Goal: Task Accomplishment & Management: Use online tool/utility

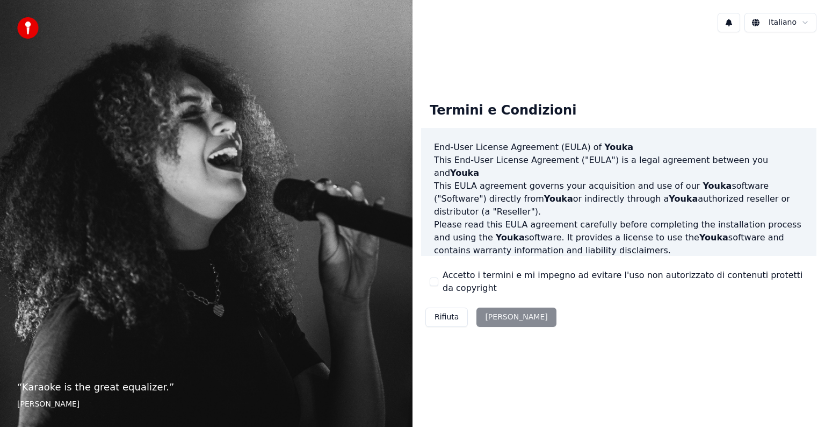
click at [435, 281] on button "Accetto i termini e mi impegno ad evitare l'uso non autorizzato di contenuti pr…" at bounding box center [434, 281] width 9 height 9
click at [499, 321] on button "[PERSON_NAME]" at bounding box center [517, 316] width 80 height 19
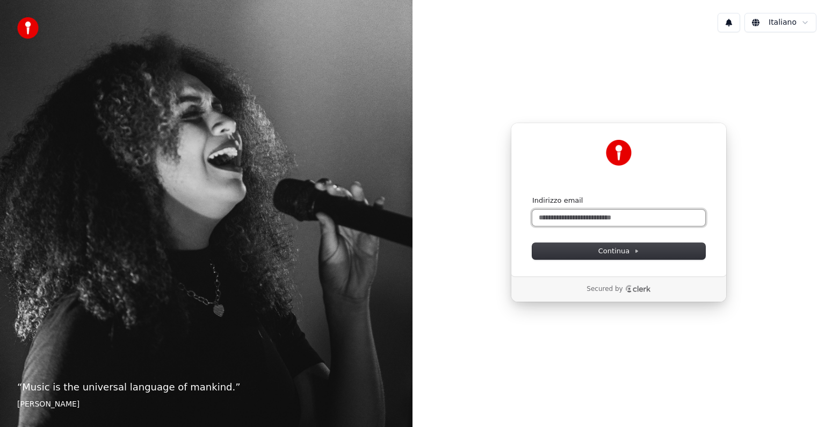
click at [600, 220] on input "Indirizzo email" at bounding box center [618, 218] width 173 height 16
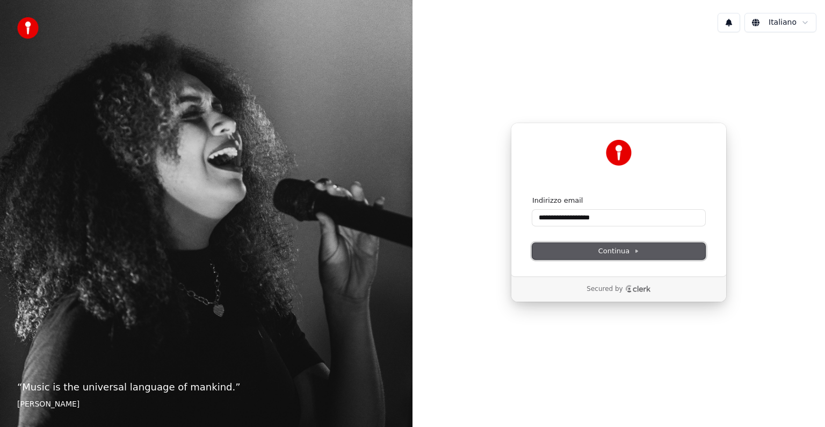
click at [547, 249] on button "Continua" at bounding box center [618, 251] width 173 height 16
type input "**********"
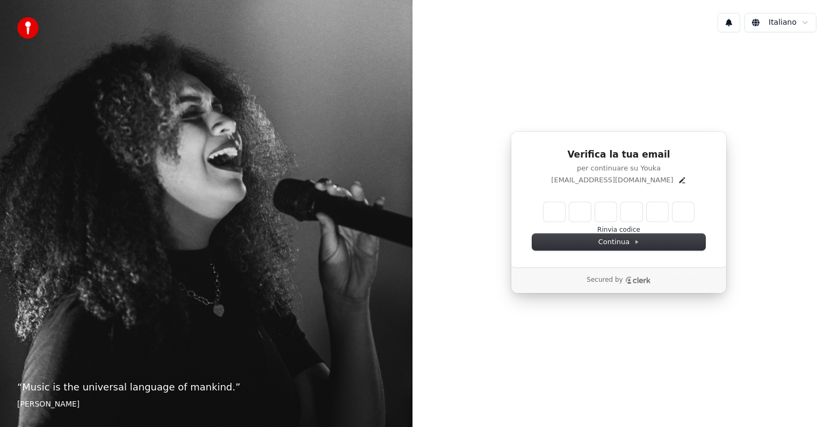
click at [551, 215] on input "Enter verification code" at bounding box center [619, 211] width 150 height 19
type input "******"
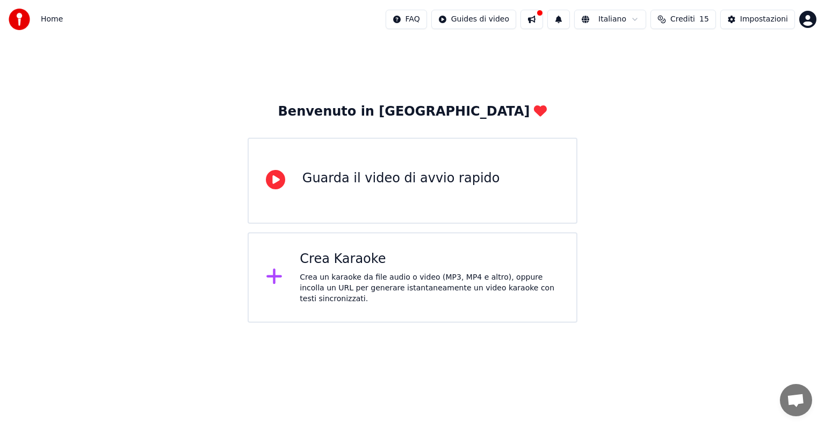
click at [376, 279] on div "Crea un karaoke da file audio o video (MP3, MP4 e altro), oppure incolla un URL…" at bounding box center [429, 288] width 259 height 32
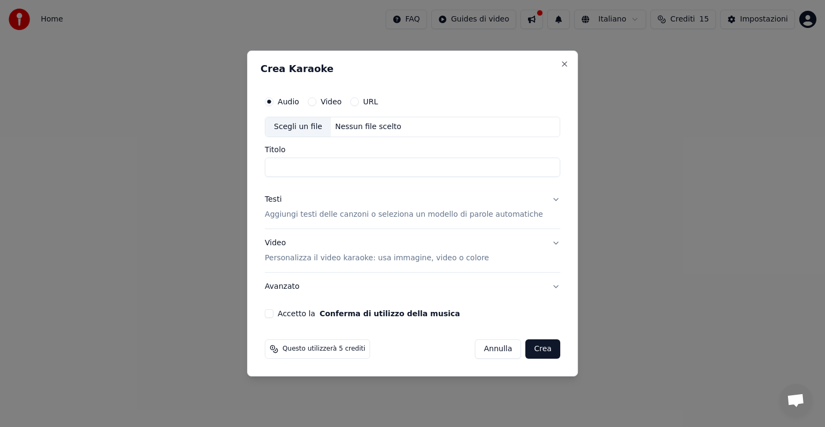
click at [309, 126] on div "Scegli un file" at bounding box center [298, 126] width 66 height 19
click at [301, 127] on div "Scegli un file" at bounding box center [298, 126] width 66 height 19
click at [306, 129] on div "Scegli un file" at bounding box center [298, 126] width 66 height 19
click at [338, 168] on input "**********" at bounding box center [412, 166] width 295 height 19
type input "*"
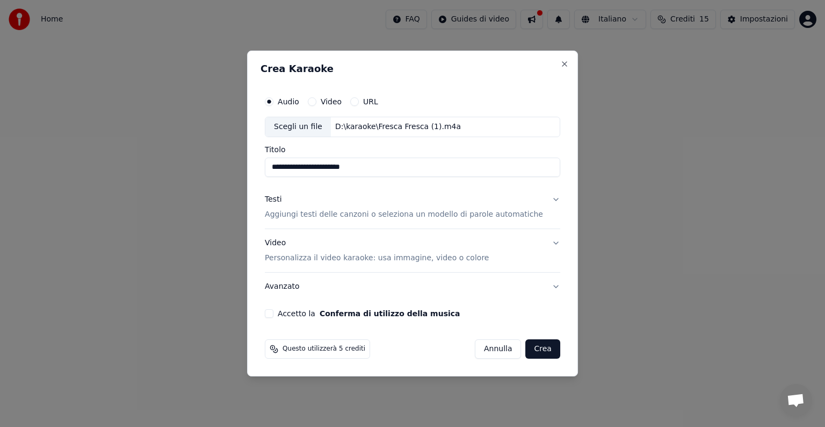
click at [392, 169] on input "**********" at bounding box center [412, 166] width 295 height 19
type input "**********"
click at [365, 215] on p "Aggiungi testi delle canzoni o seleziona un modello di parole automatiche" at bounding box center [404, 214] width 278 height 11
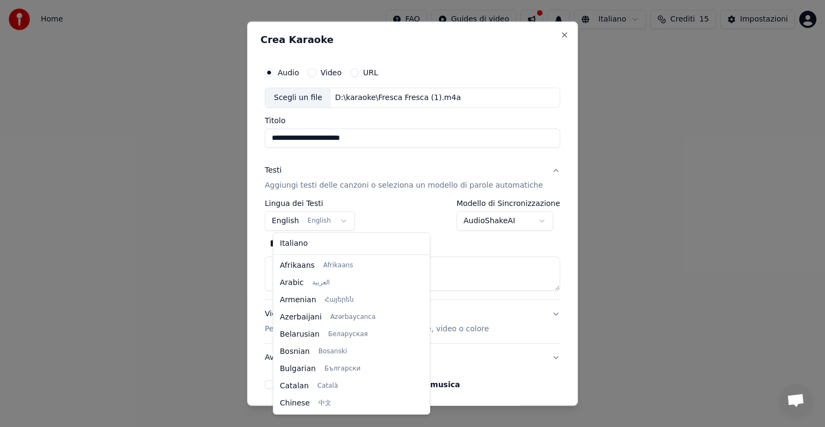
click at [345, 225] on body "**********" at bounding box center [412, 161] width 825 height 322
select select "**"
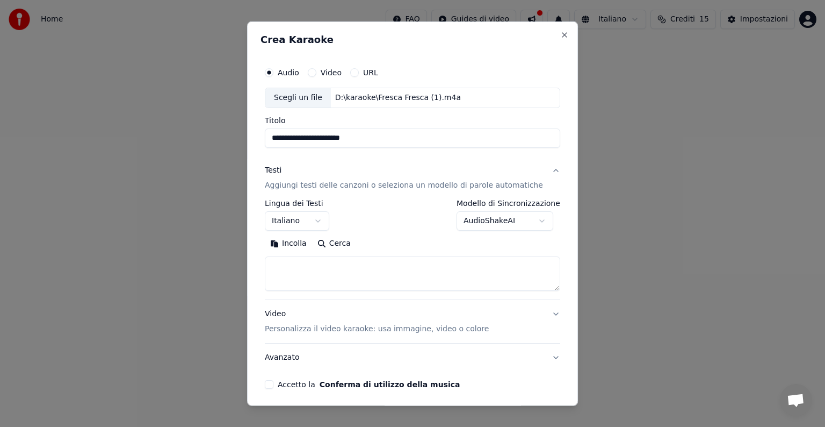
click at [296, 243] on button "Incolla" at bounding box center [288, 243] width 47 height 17
click at [535, 313] on button "Video Personalizza il video karaoke: usa immagine, video o colore" at bounding box center [412, 321] width 295 height 43
type textarea "**********"
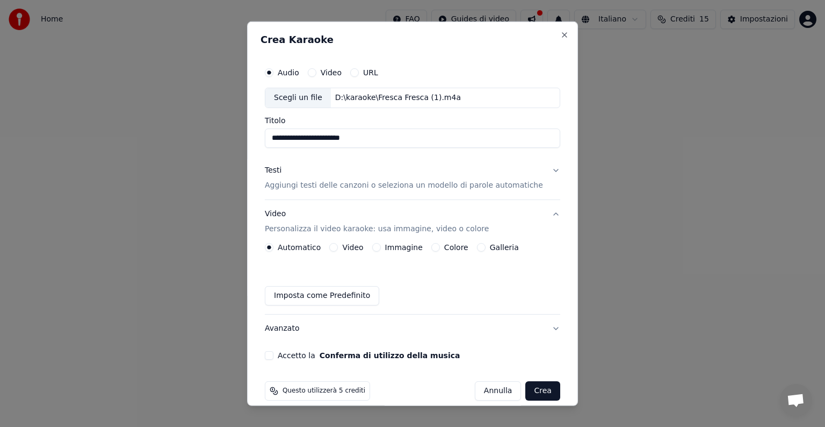
click at [451, 247] on label "Colore" at bounding box center [456, 247] width 24 height 8
click at [440, 247] on button "Colore" at bounding box center [435, 247] width 9 height 9
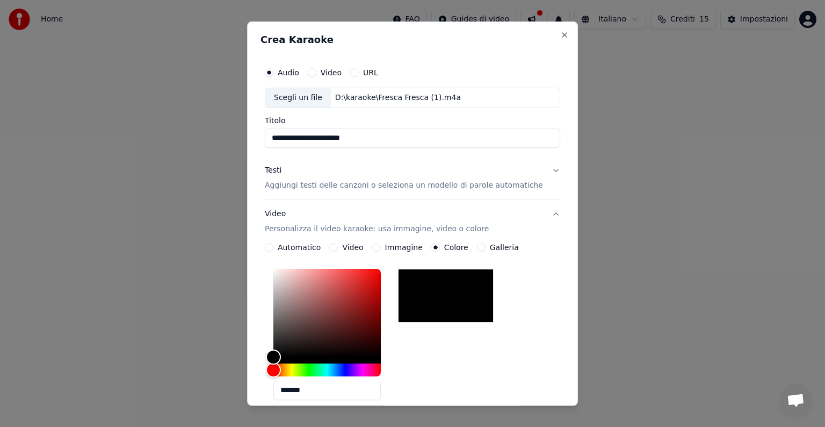
click at [444, 294] on div at bounding box center [446, 296] width 96 height 54
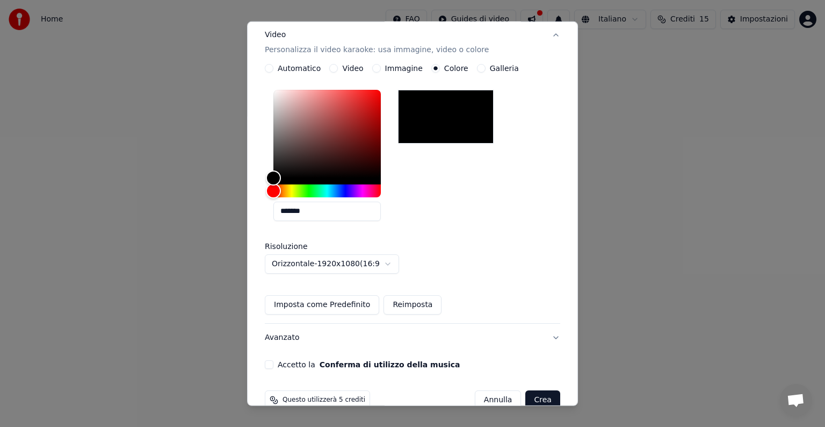
scroll to position [200, 0]
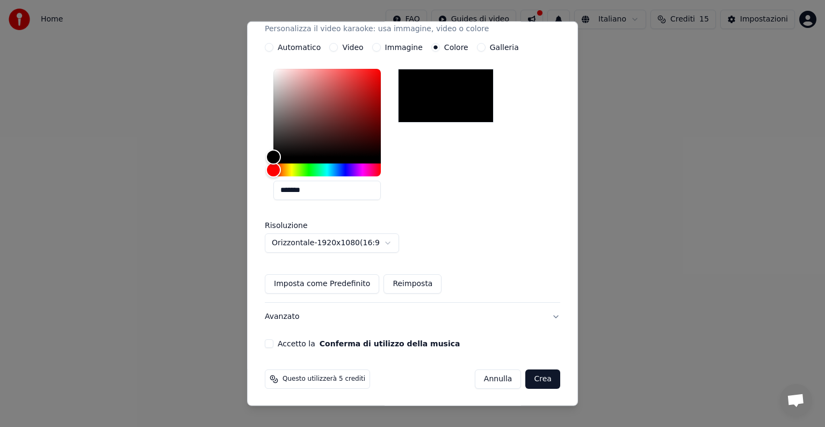
click at [273, 340] on button "Accetto la Conferma di utilizzo della musica" at bounding box center [269, 343] width 9 height 9
click at [528, 378] on button "Crea" at bounding box center [543, 378] width 34 height 19
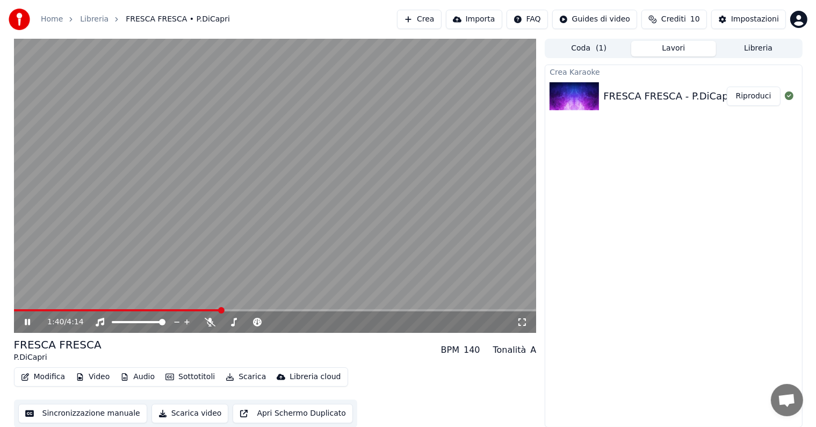
click at [25, 320] on icon at bounding box center [27, 322] width 5 height 6
click at [744, 23] on div "Impostazioni" at bounding box center [755, 19] width 48 height 11
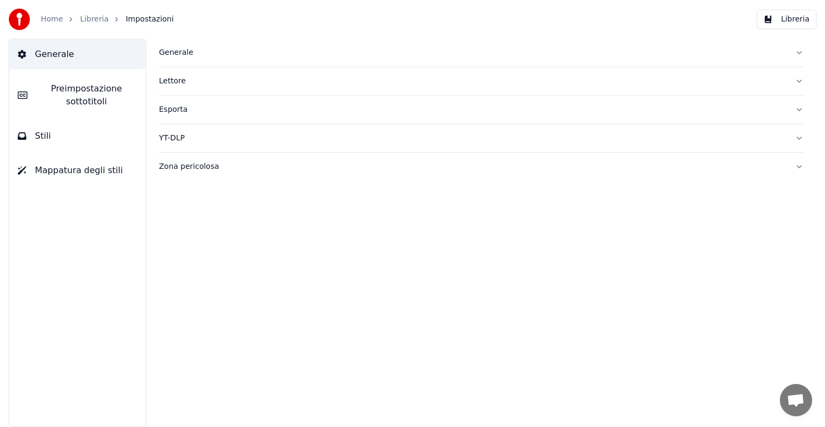
click at [797, 52] on button "Generale" at bounding box center [481, 53] width 645 height 28
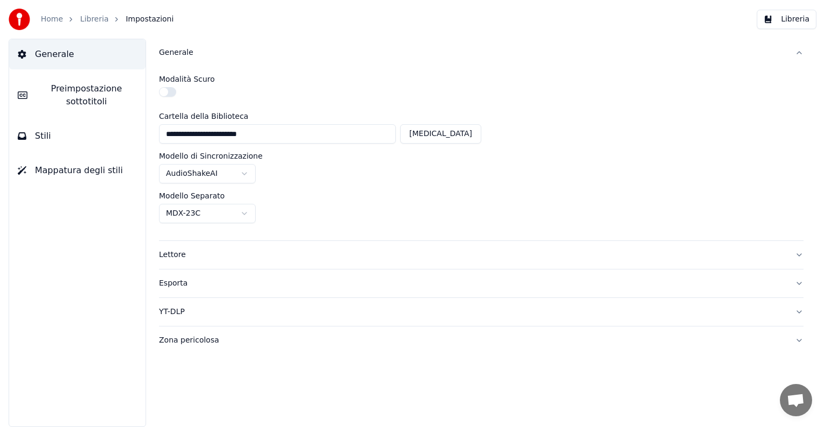
click at [800, 52] on button "Generale" at bounding box center [481, 53] width 645 height 28
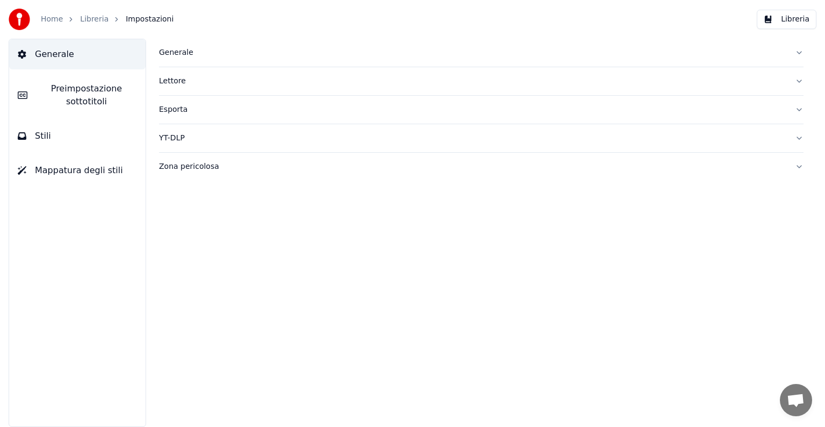
click at [800, 78] on button "Lettore" at bounding box center [481, 81] width 645 height 28
click at [799, 109] on button "Esporta" at bounding box center [481, 110] width 645 height 28
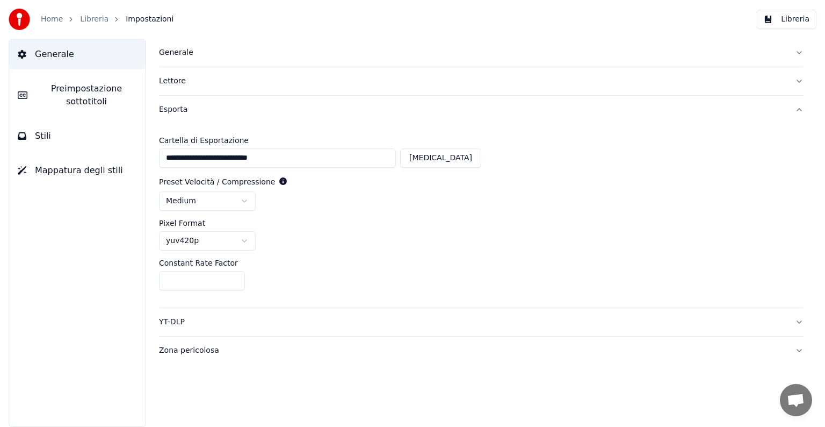
click at [796, 109] on button "Esporta" at bounding box center [481, 110] width 645 height 28
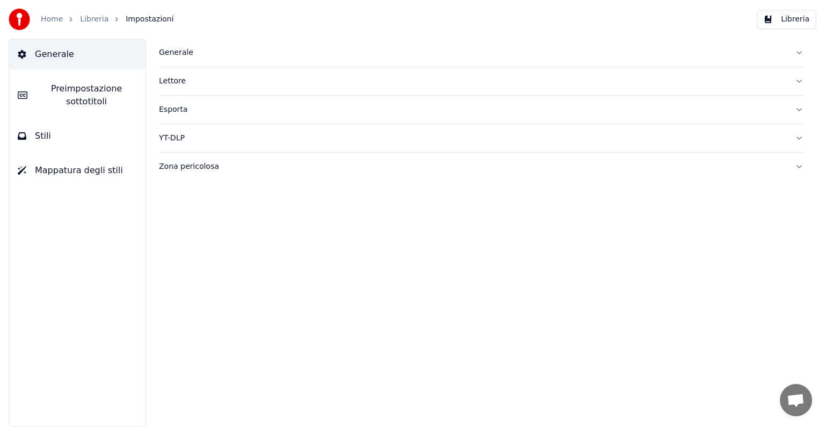
click at [796, 109] on button "Esporta" at bounding box center [481, 110] width 645 height 28
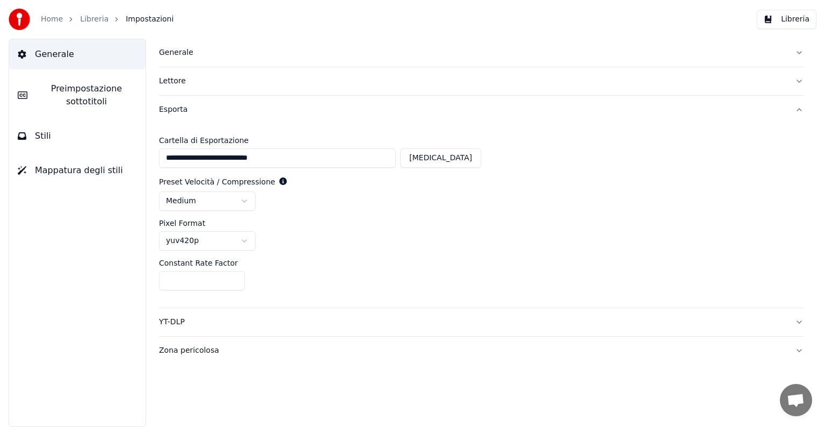
click at [796, 109] on button "Esporta" at bounding box center [481, 110] width 645 height 28
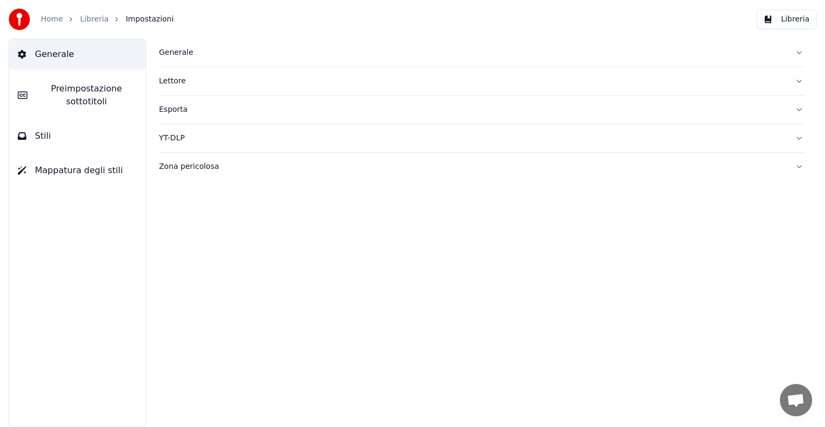
click at [797, 136] on button "YT-DLP" at bounding box center [481, 138] width 645 height 28
click at [799, 163] on button "Zona pericolosa" at bounding box center [481, 167] width 645 height 28
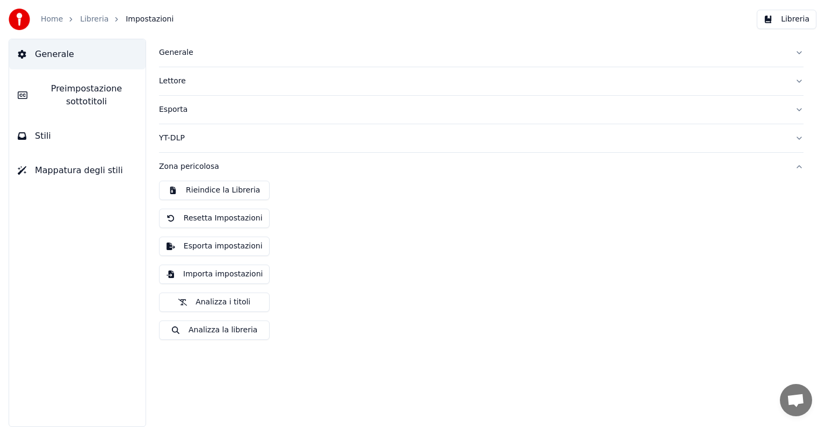
click at [799, 163] on button "Zona pericolosa" at bounding box center [481, 167] width 645 height 28
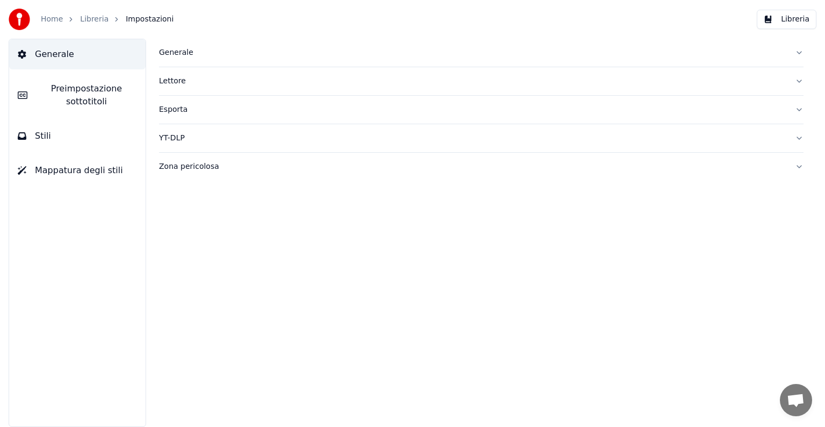
click at [112, 97] on span "Preimpostazione sottotitoli" at bounding box center [86, 95] width 101 height 26
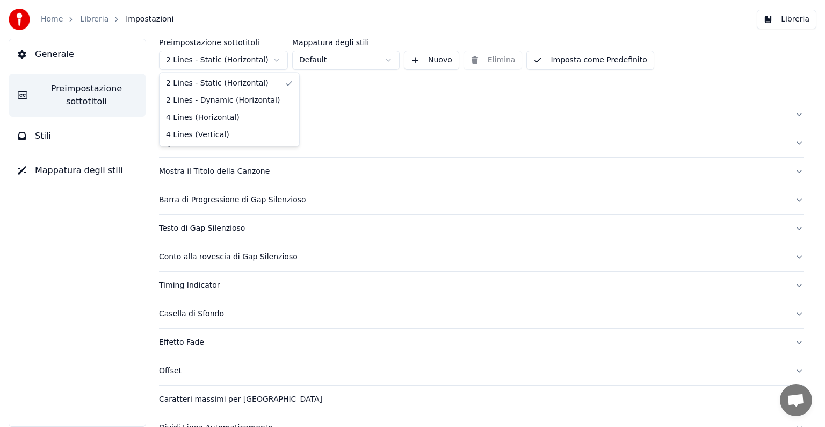
click at [275, 61] on html "Home Libreria Impostazioni Libreria Generale Preimpostazione sottotitoli Stili …" at bounding box center [412, 213] width 825 height 427
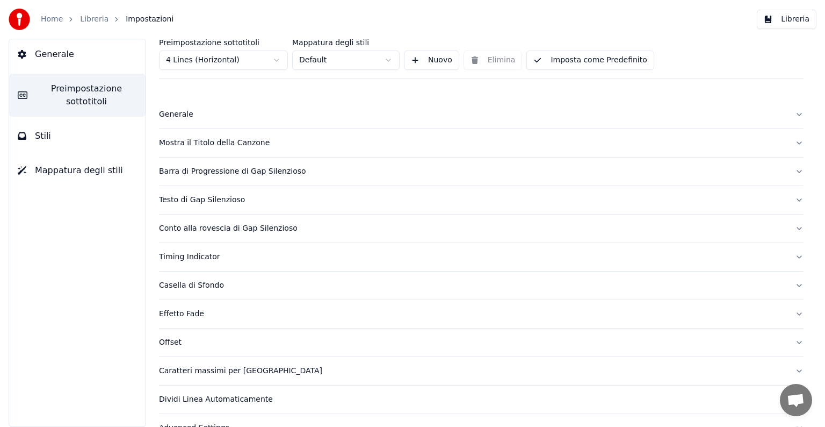
click at [390, 62] on html "Home Libreria Impostazioni Libreria Generale Preimpostazione sottotitoli Stili …" at bounding box center [412, 213] width 825 height 427
click at [561, 59] on button "Imposta come Predefinito" at bounding box center [590, 60] width 127 height 19
click at [789, 114] on button "Generale" at bounding box center [481, 114] width 645 height 28
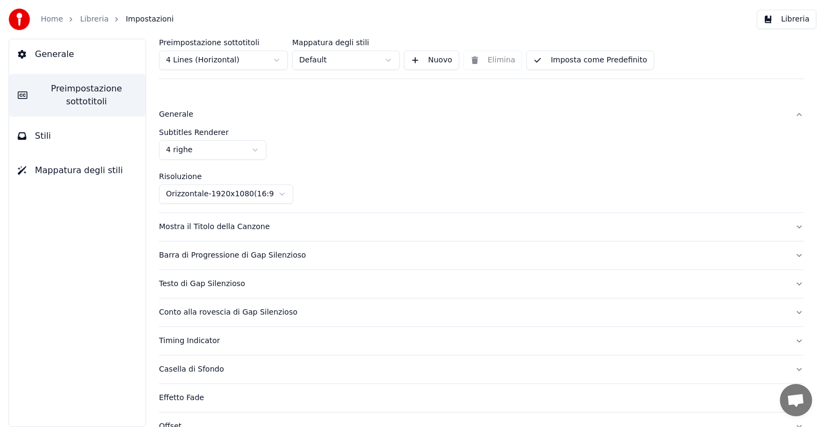
click at [789, 114] on button "Generale" at bounding box center [481, 114] width 645 height 28
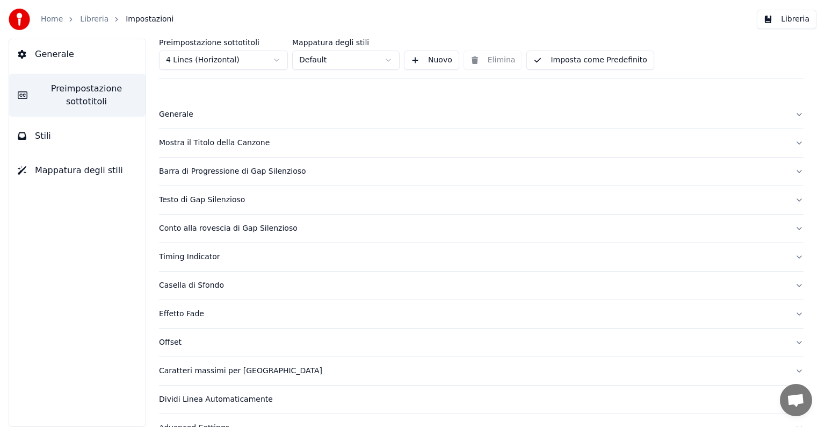
click at [791, 143] on button "Mostra il Titolo della Canzone" at bounding box center [481, 143] width 645 height 28
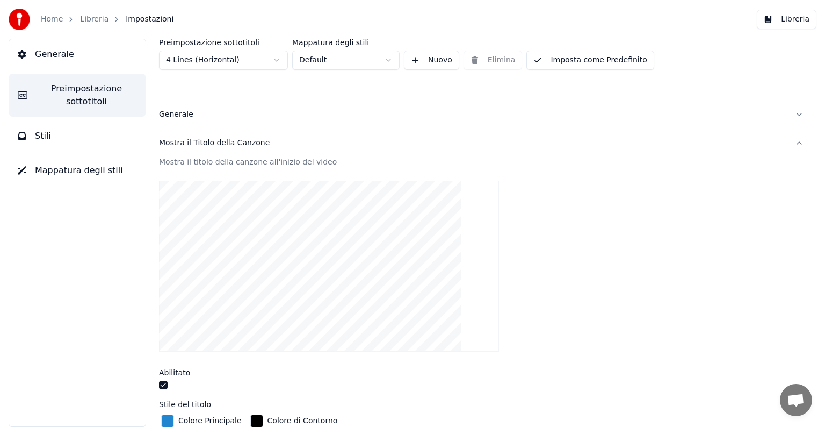
click at [159, 383] on button "button" at bounding box center [163, 384] width 9 height 9
click at [165, 385] on button "button" at bounding box center [163, 384] width 9 height 9
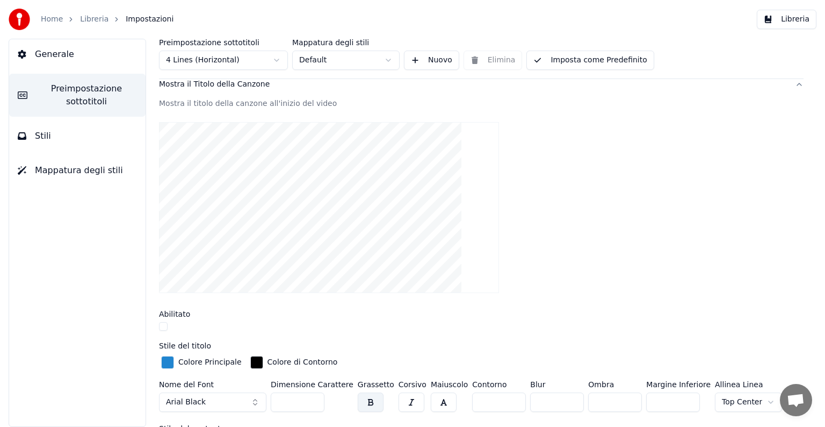
scroll to position [35, 0]
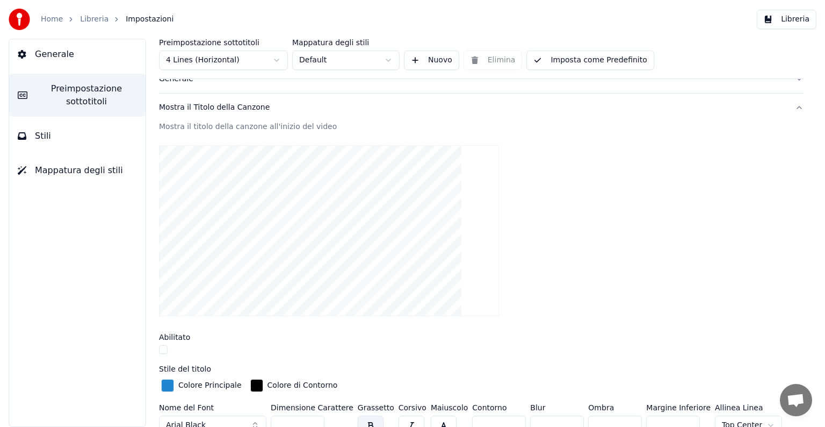
click at [790, 107] on button "Mostra il Titolo della Canzone" at bounding box center [481, 107] width 645 height 28
click at [791, 105] on button "Mostra il Titolo della Canzone" at bounding box center [481, 107] width 645 height 28
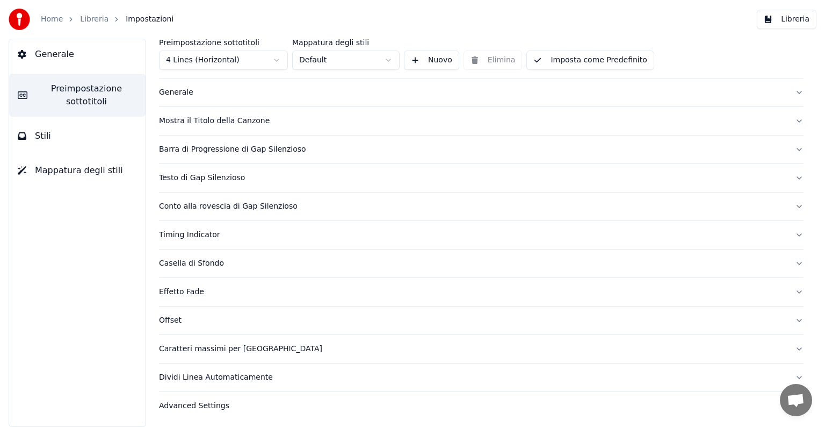
click at [789, 148] on button "Barra di Progressione di Gap Silenzioso" at bounding box center [481, 149] width 645 height 28
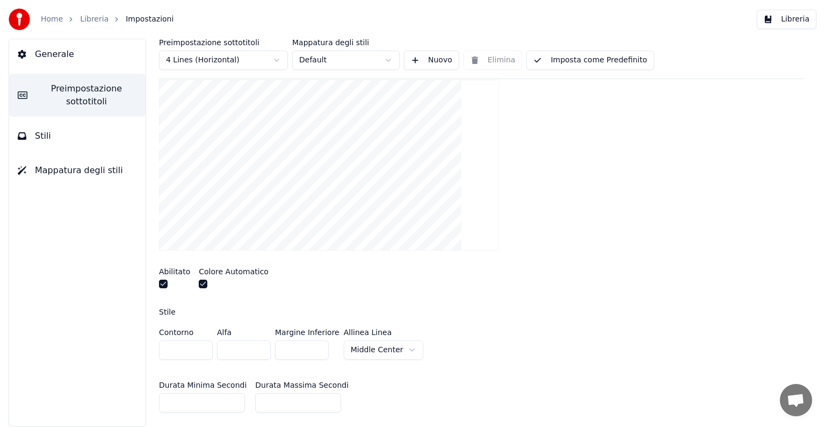
scroll to position [165, 0]
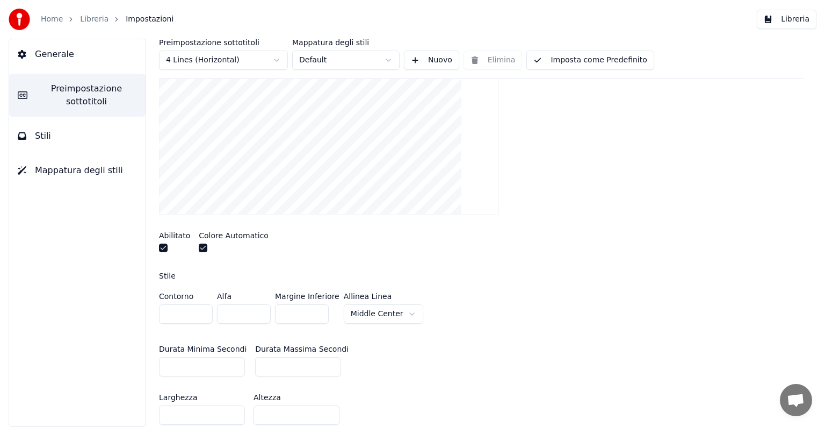
click at [200, 246] on button "button" at bounding box center [203, 247] width 9 height 9
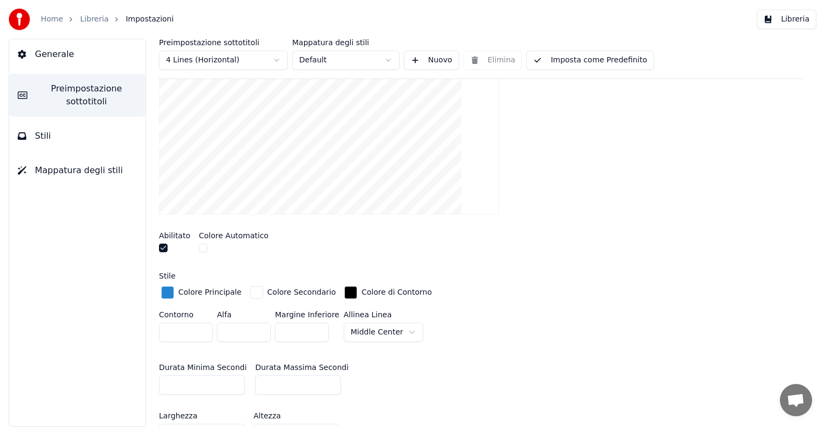
click at [165, 290] on div "button" at bounding box center [167, 292] width 13 height 13
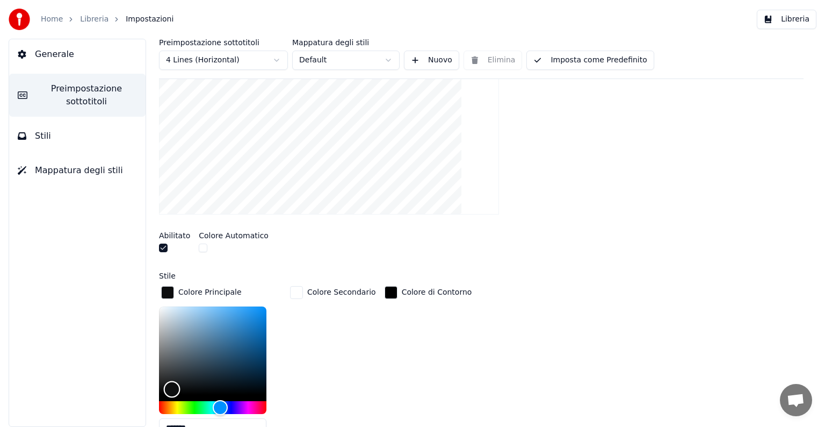
drag, startPoint x: 251, startPoint y: 319, endPoint x: 173, endPoint y: 391, distance: 106.5
click at [173, 391] on div "Color" at bounding box center [172, 388] width 17 height 17
click at [177, 407] on div "Hue" at bounding box center [212, 407] width 107 height 13
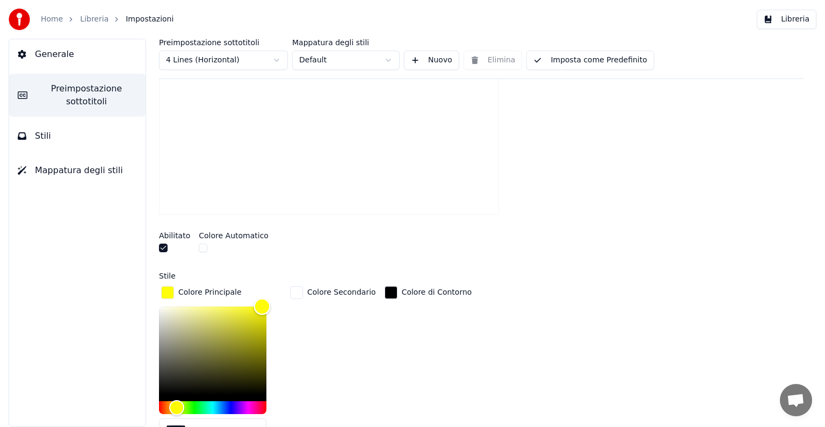
type input "*******"
drag, startPoint x: 175, startPoint y: 393, endPoint x: 272, endPoint y: 294, distance: 138.3
click at [272, 294] on div "Colore Principale *******" at bounding box center [221, 365] width 125 height 162
click at [296, 292] on div "button" at bounding box center [296, 292] width 13 height 13
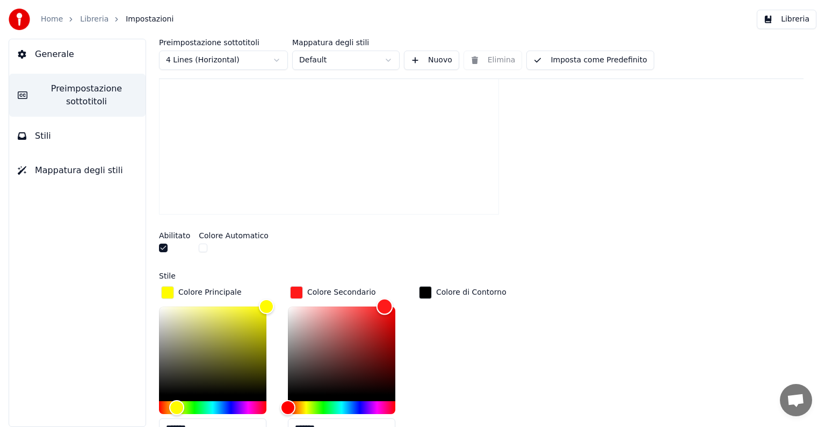
type input "*******"
drag, startPoint x: 290, startPoint y: 303, endPoint x: 404, endPoint y: 299, distance: 114.0
click at [404, 299] on div "Colore Secondario *******" at bounding box center [350, 365] width 125 height 162
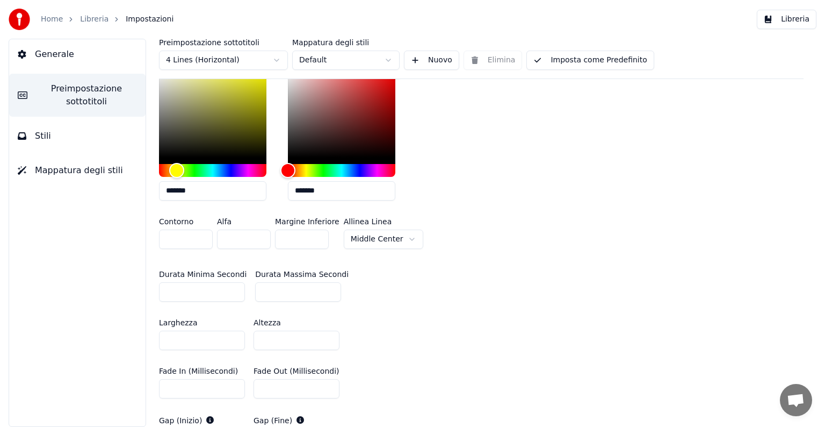
scroll to position [416, 0]
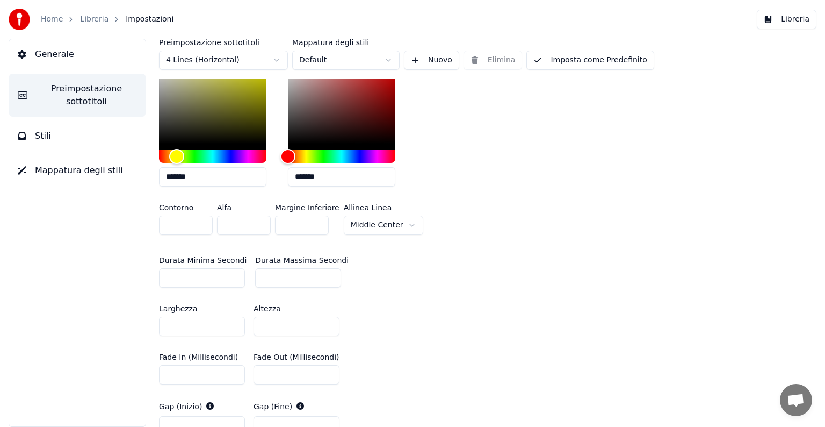
click at [260, 278] on input "**" at bounding box center [298, 277] width 86 height 19
drag, startPoint x: 271, startPoint y: 276, endPoint x: 258, endPoint y: 276, distance: 13.4
click at [258, 276] on input "**" at bounding box center [298, 277] width 86 height 19
type input "***"
click at [447, 264] on div "Durata Minima Secondi ** Durata Massima Secondi ***" at bounding box center [481, 272] width 645 height 48
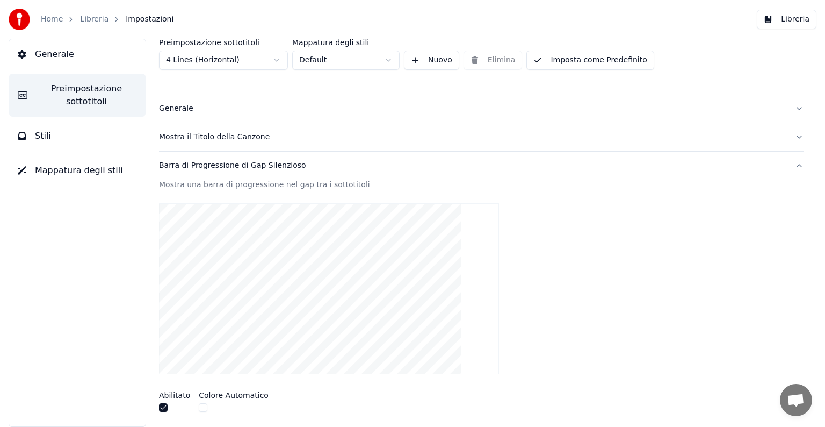
scroll to position [0, 0]
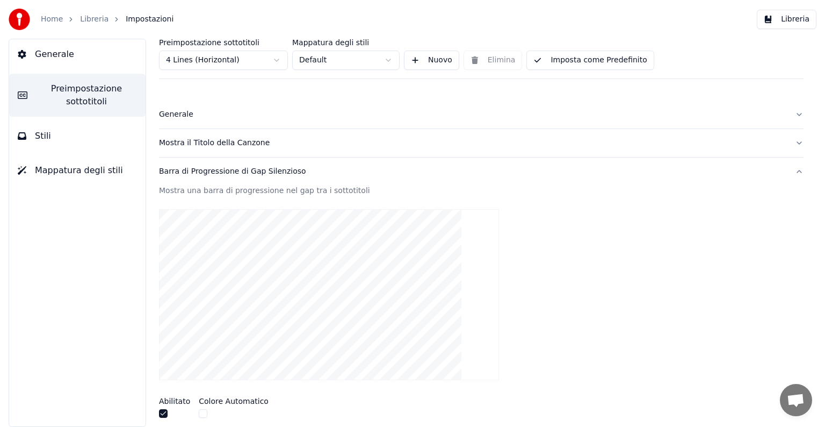
click at [788, 171] on button "Barra di Progressione di Gap Silenzioso" at bounding box center [481, 171] width 645 height 28
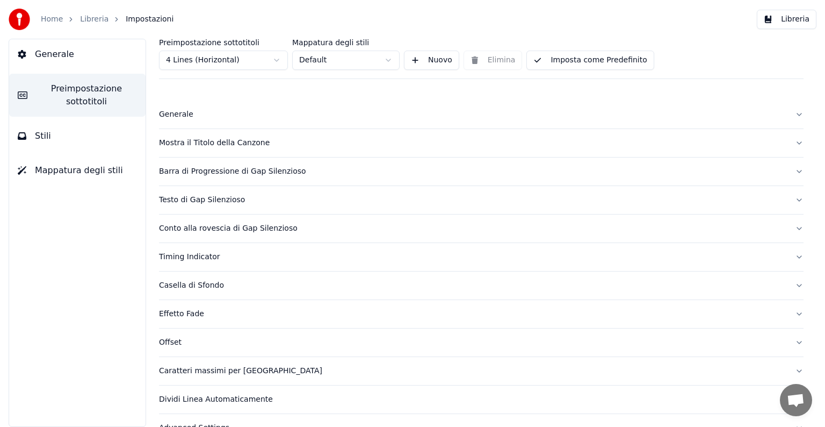
click at [787, 199] on button "Testo di Gap Silenzioso" at bounding box center [481, 200] width 645 height 28
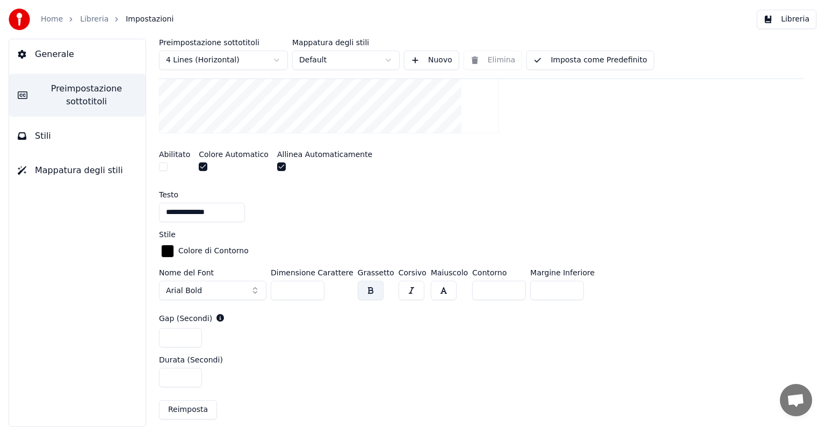
scroll to position [286, 0]
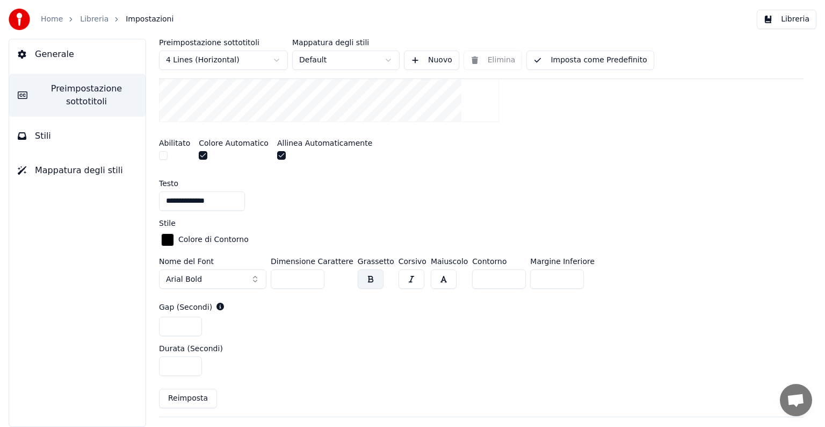
click at [431, 278] on button "button" at bounding box center [444, 278] width 26 height 19
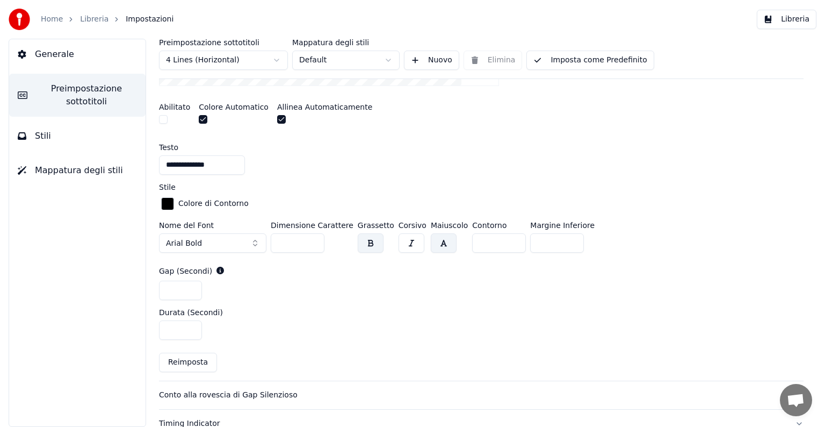
click at [298, 243] on input "**" at bounding box center [298, 242] width 54 height 19
click at [310, 239] on input "**" at bounding box center [298, 242] width 54 height 19
click at [310, 239] on input "***" at bounding box center [298, 242] width 54 height 19
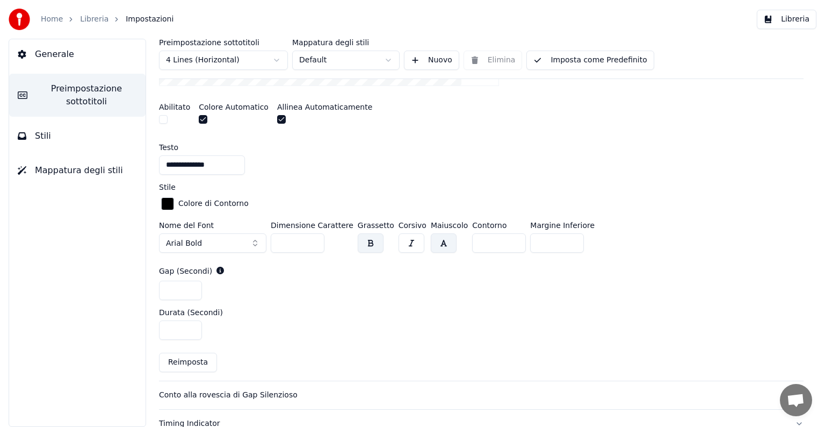
click at [310, 239] on input "***" at bounding box center [298, 242] width 54 height 19
drag, startPoint x: 298, startPoint y: 243, endPoint x: 271, endPoint y: 244, distance: 26.9
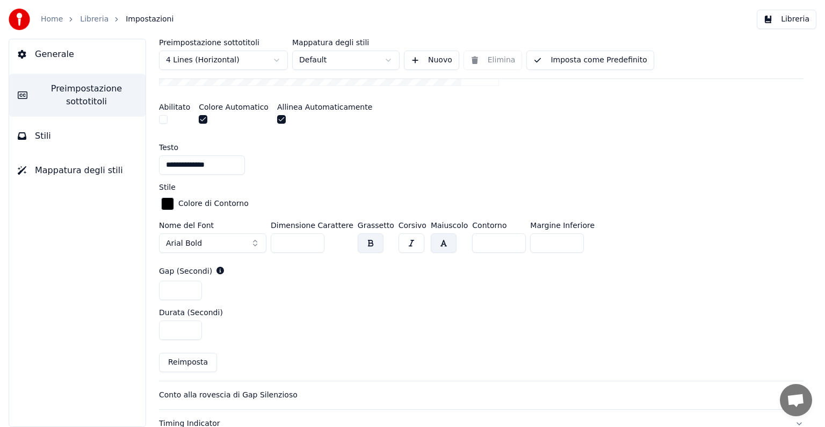
click at [271, 244] on input "***" at bounding box center [298, 242] width 54 height 19
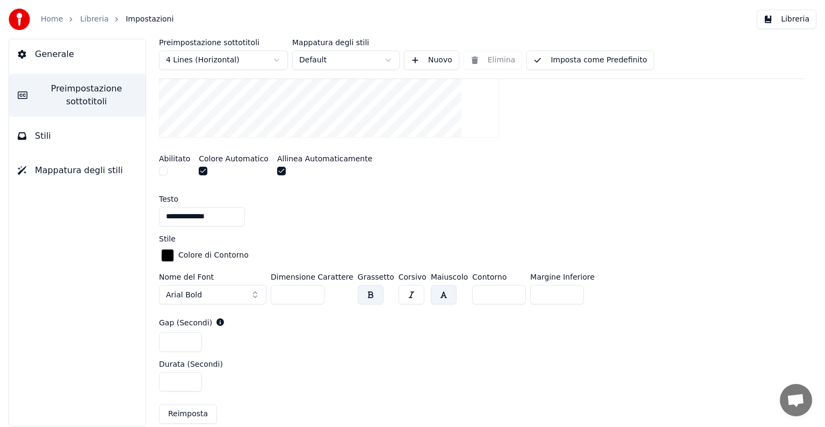
scroll to position [286, 0]
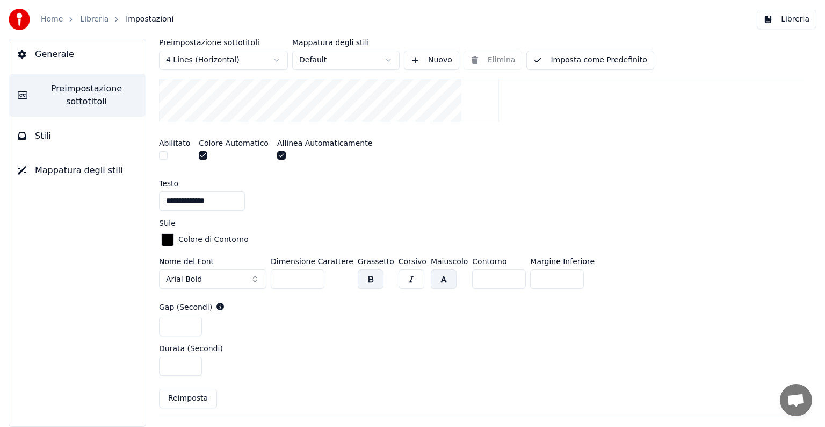
type input "***"
click at [572, 60] on button "Imposta come Predefinito" at bounding box center [590, 60] width 127 height 19
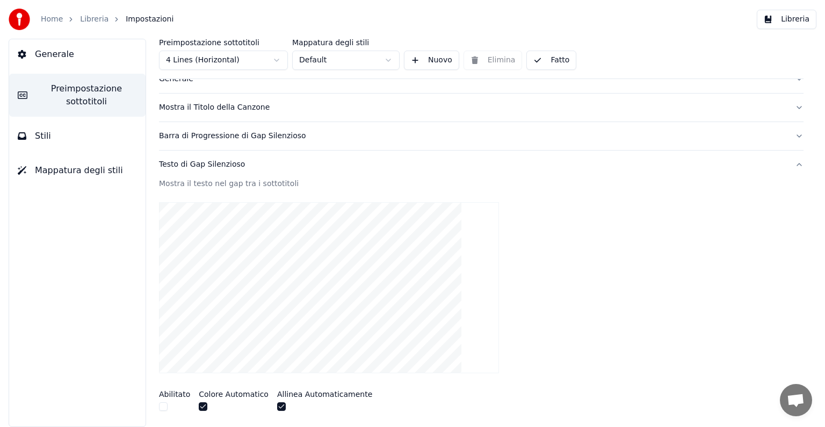
scroll to position [0, 0]
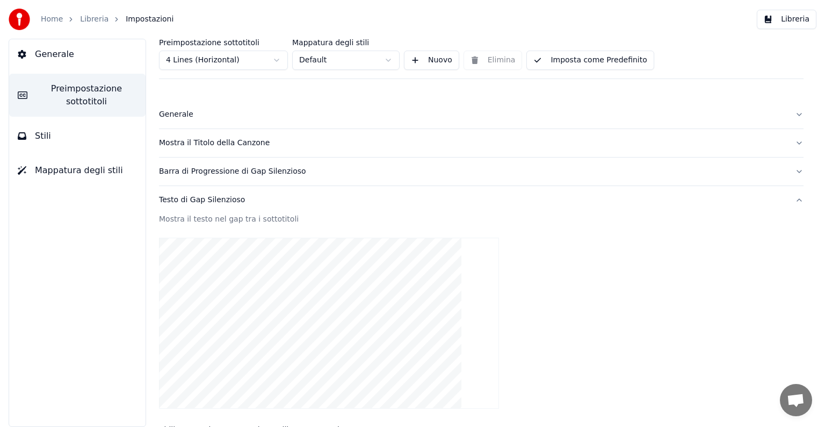
click at [790, 140] on button "Mostra il Titolo della Canzone" at bounding box center [481, 143] width 645 height 28
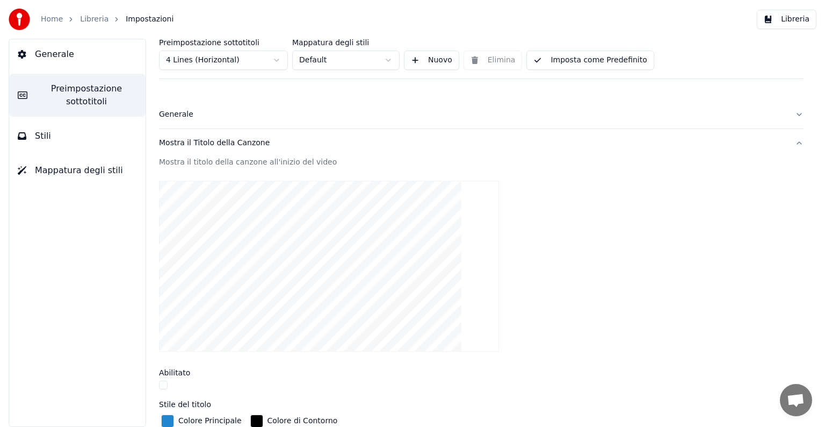
click at [598, 66] on button "Imposta come Predefinito" at bounding box center [590, 60] width 127 height 19
click at [788, 141] on button "Mostra il Titolo della Canzone" at bounding box center [481, 143] width 645 height 28
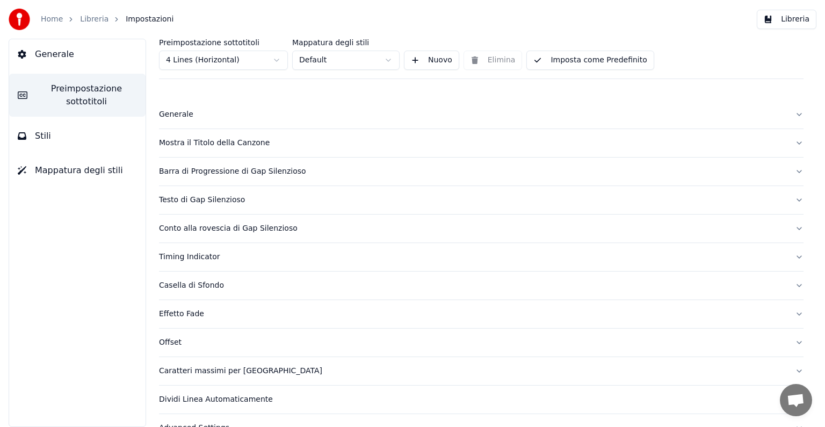
click at [792, 168] on button "Barra di Progressione di Gap Silenzioso" at bounding box center [481, 171] width 645 height 28
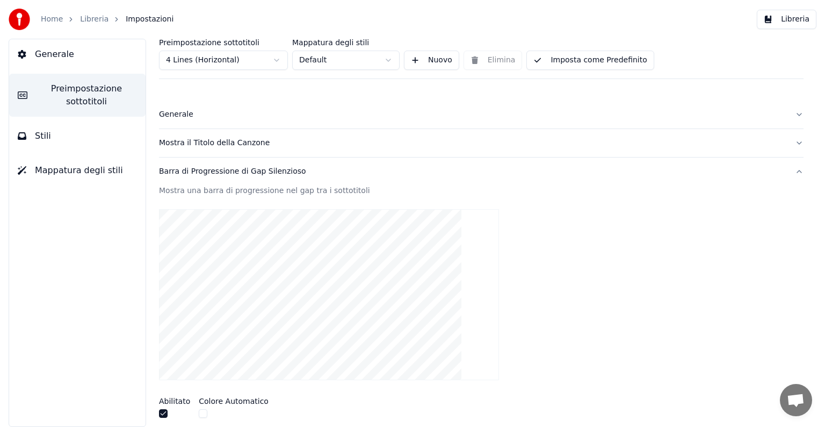
click at [608, 63] on button "Imposta come Predefinito" at bounding box center [590, 60] width 127 height 19
click at [792, 170] on button "Barra di Progressione di Gap Silenzioso" at bounding box center [481, 171] width 645 height 28
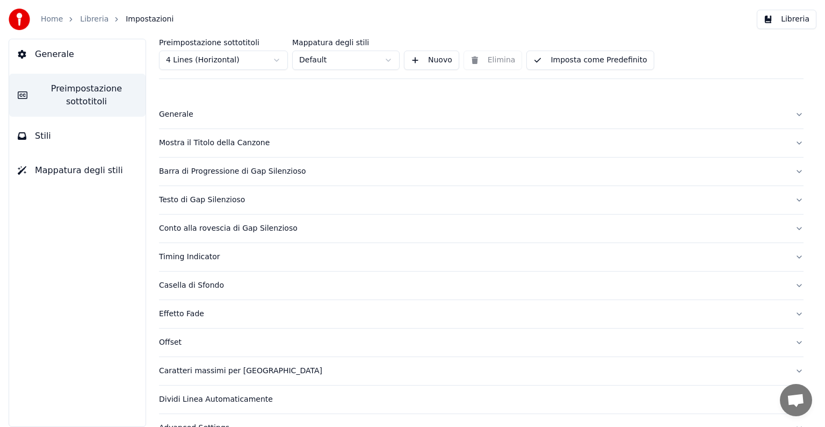
click at [787, 196] on button "Testo di Gap Silenzioso" at bounding box center [481, 200] width 645 height 28
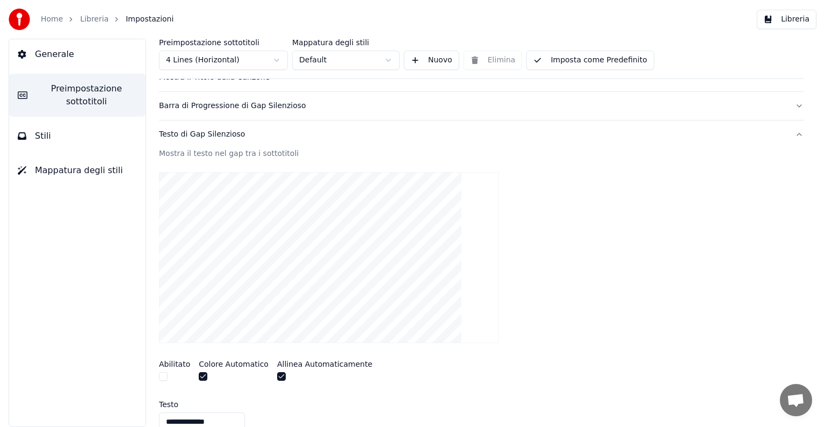
scroll to position [35, 0]
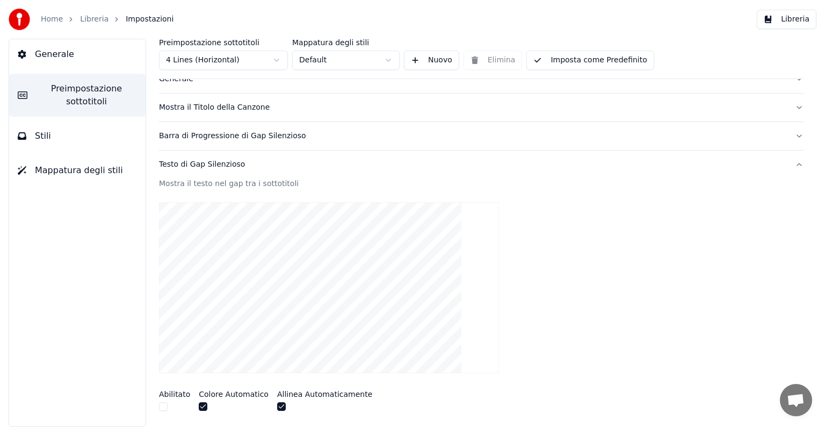
click at [791, 162] on button "Testo di Gap Silenzioso" at bounding box center [481, 164] width 645 height 28
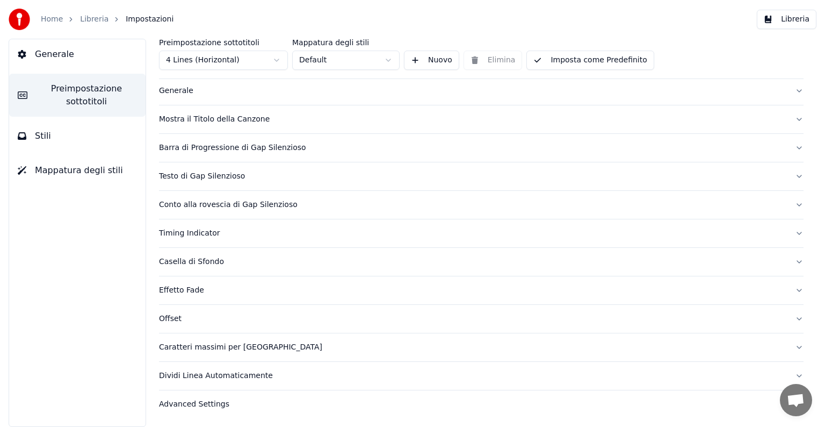
scroll to position [22, 0]
click at [791, 207] on button "Conto alla rovescia di Gap Silenzioso" at bounding box center [481, 206] width 645 height 28
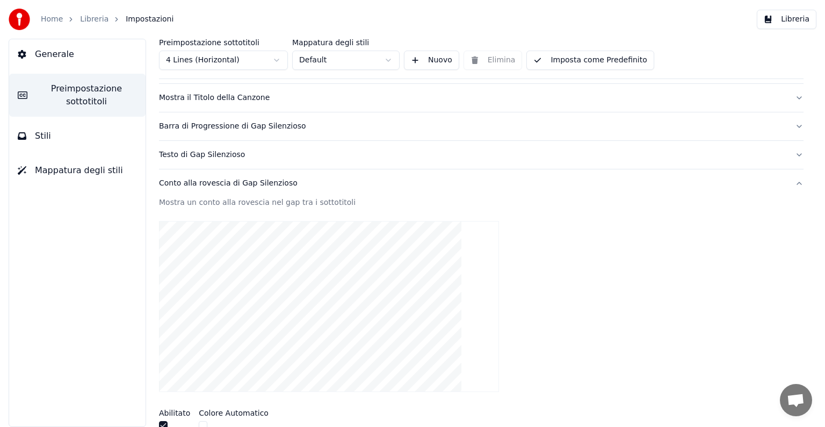
scroll to position [58, 0]
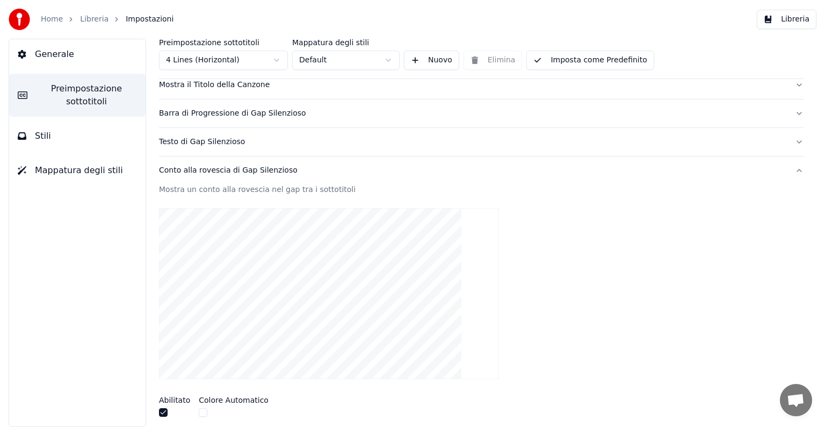
click at [161, 413] on button "button" at bounding box center [163, 412] width 9 height 9
click at [617, 60] on button "Imposta come Predefinito" at bounding box center [590, 60] width 127 height 19
click at [790, 169] on button "Conto alla rovescia di Gap Silenzioso" at bounding box center [481, 170] width 645 height 28
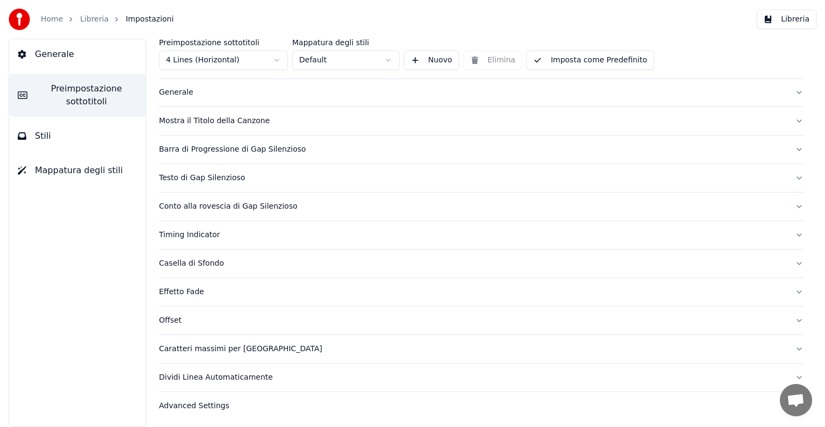
click at [791, 204] on button "Conto alla rovescia di Gap Silenzioso" at bounding box center [481, 206] width 645 height 28
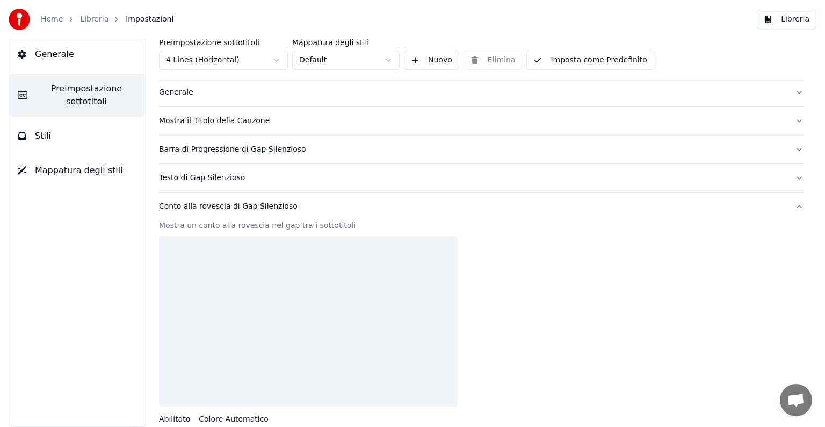
scroll to position [58, 0]
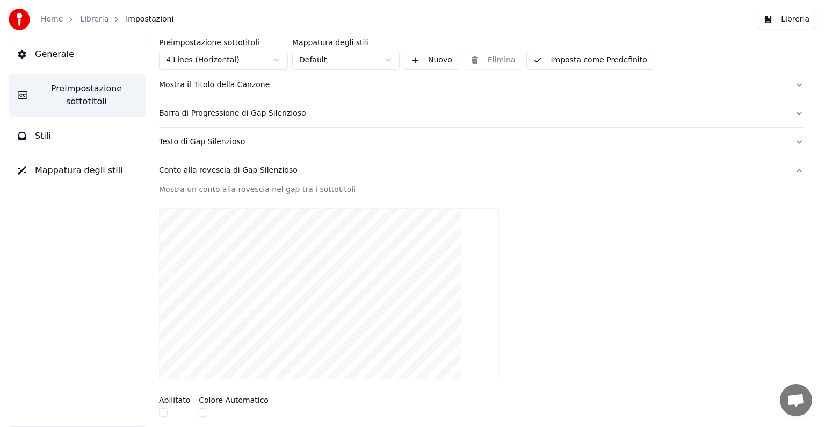
click at [632, 58] on button "Imposta come Predefinito" at bounding box center [590, 60] width 127 height 19
click at [789, 170] on button "Conto alla rovescia di Gap Silenzioso" at bounding box center [481, 170] width 645 height 28
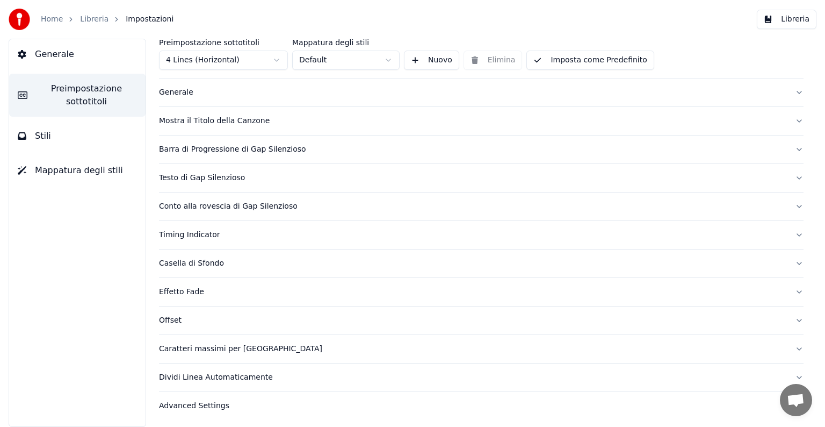
click at [790, 233] on button "Timing Indicator" at bounding box center [481, 235] width 645 height 28
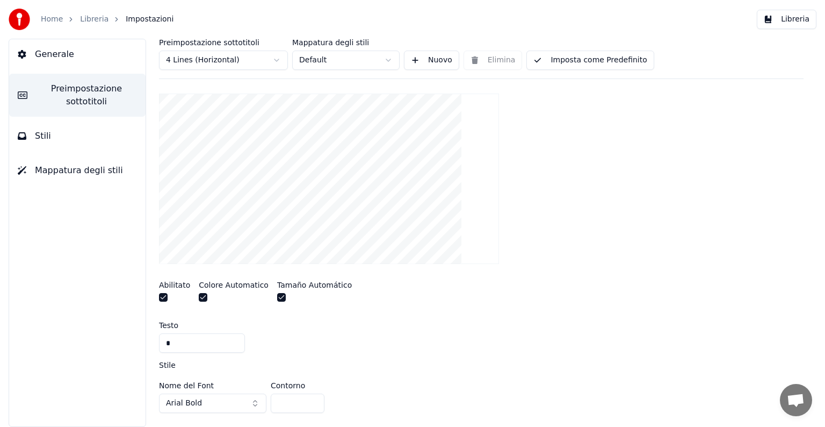
scroll to position [237, 0]
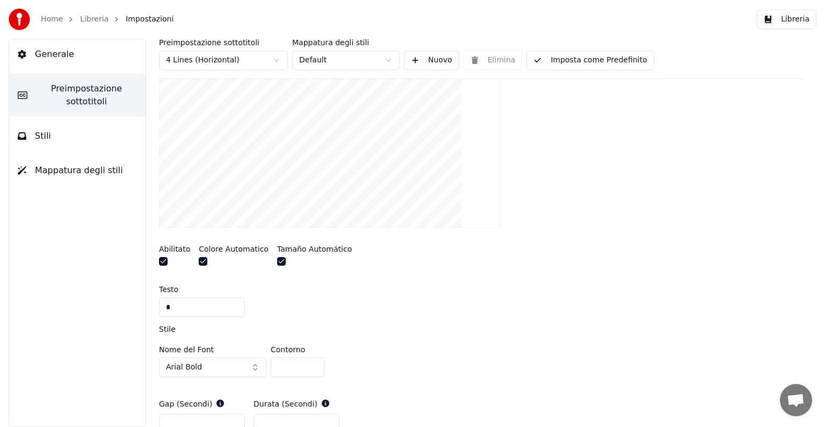
click at [201, 261] on button "button" at bounding box center [203, 261] width 9 height 9
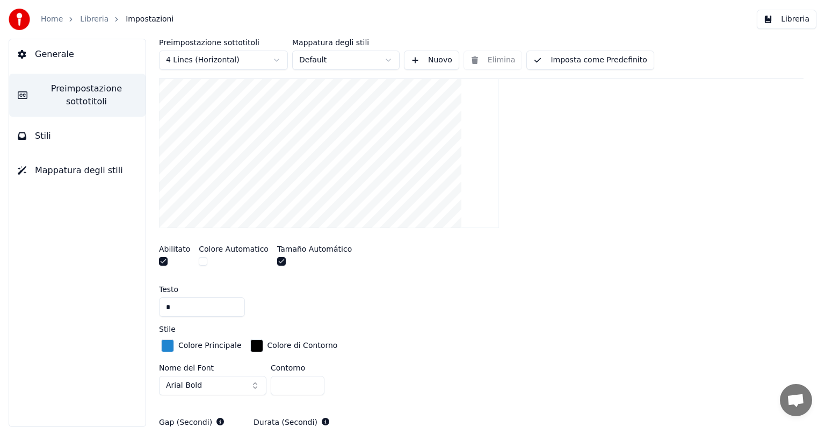
click at [165, 345] on div "button" at bounding box center [167, 345] width 13 height 13
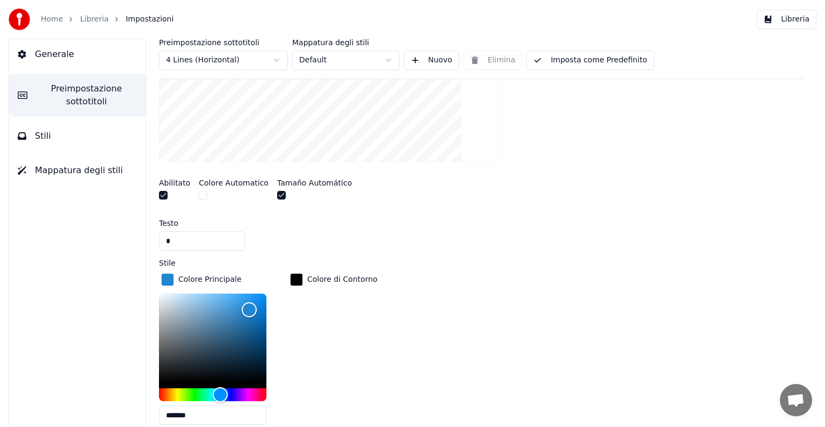
scroll to position [344, 0]
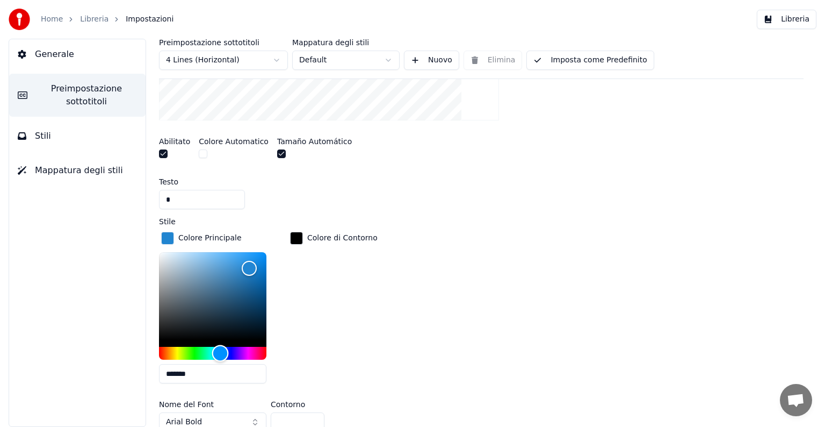
click at [177, 351] on div "Hue" at bounding box center [212, 353] width 107 height 13
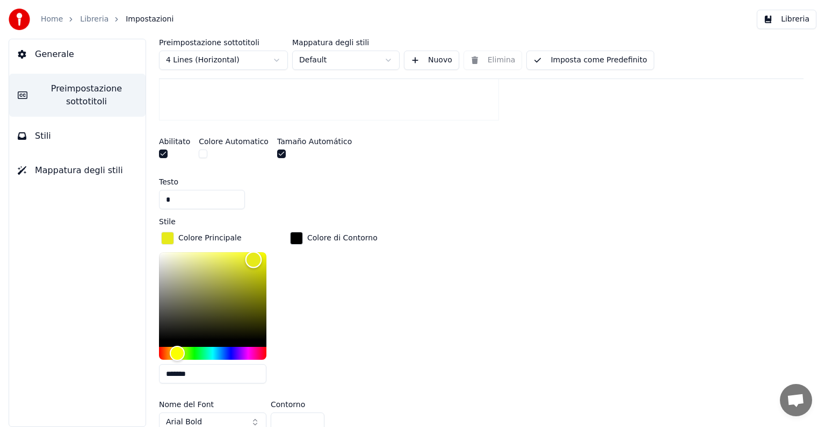
type input "*******"
drag, startPoint x: 250, startPoint y: 265, endPoint x: 279, endPoint y: 242, distance: 36.3
click at [279, 242] on div "Colore Principale *******" at bounding box center [221, 310] width 125 height 162
click at [597, 60] on button "Imposta come Predefinito" at bounding box center [590, 60] width 127 height 19
click at [597, 60] on div "Preimpostazione sottotitoli 4 Lines (Horizontal) Mappatura degli stili Default …" at bounding box center [481, 59] width 645 height 40
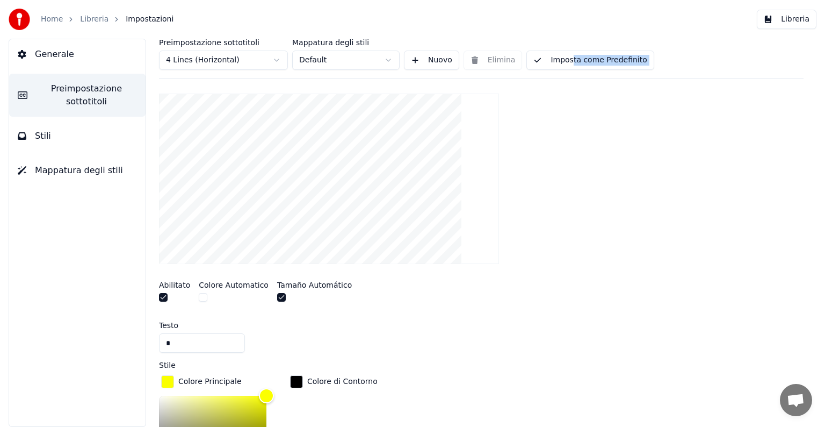
scroll to position [165, 0]
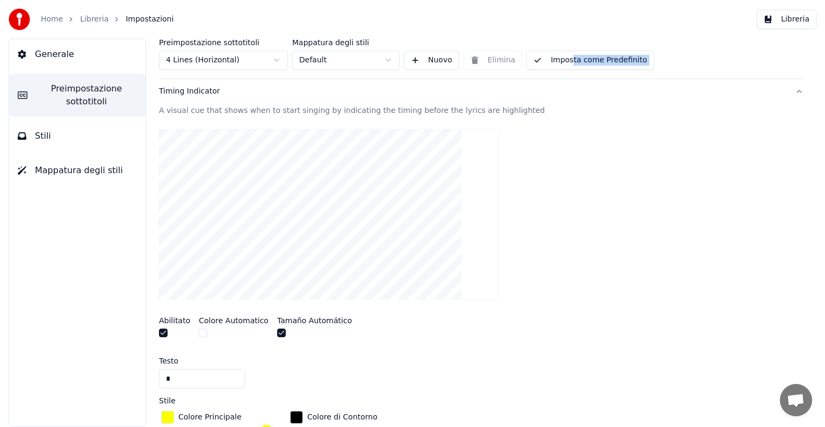
click at [792, 88] on button "Timing Indicator" at bounding box center [481, 91] width 645 height 28
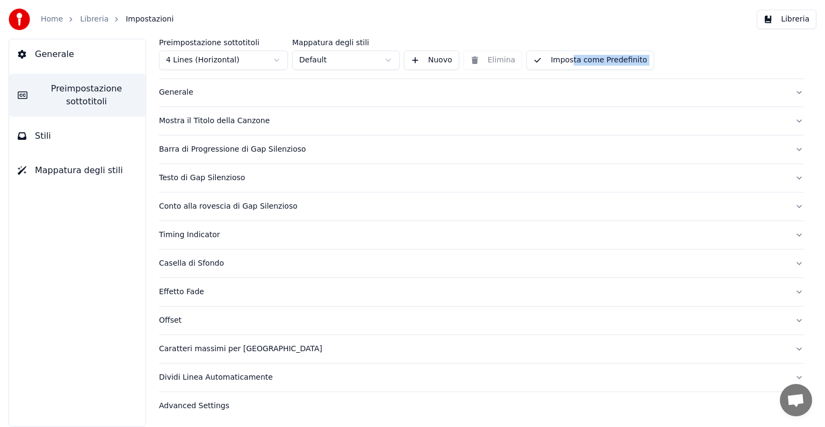
click at [790, 262] on button "Casella di Sfondo" at bounding box center [481, 263] width 645 height 28
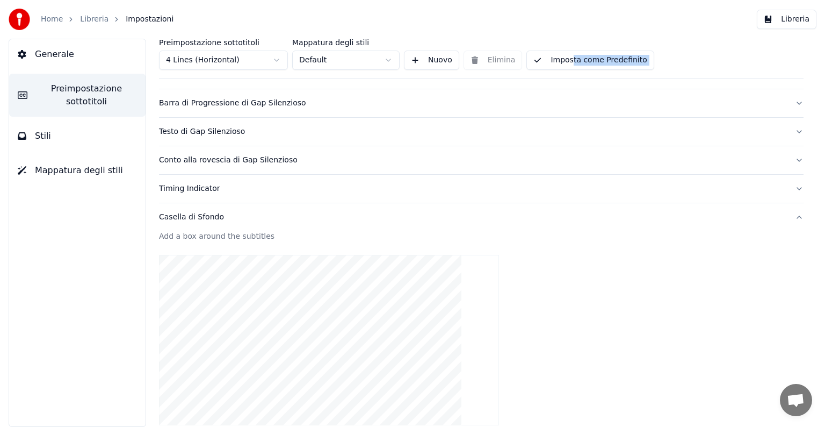
scroll to position [58, 0]
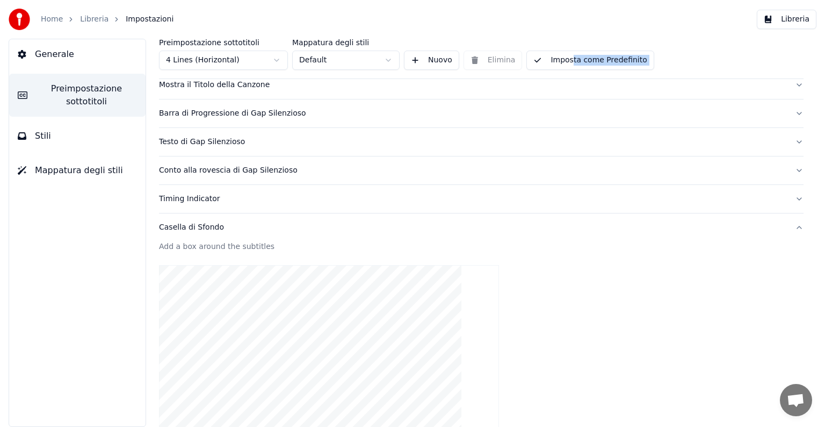
click at [789, 223] on button "Casella di Sfondo" at bounding box center [481, 227] width 645 height 28
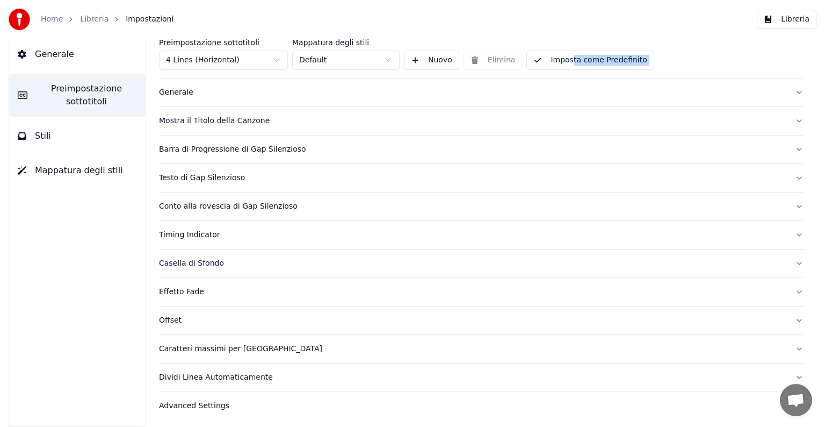
click at [789, 289] on button "Effetto Fade" at bounding box center [481, 292] width 645 height 28
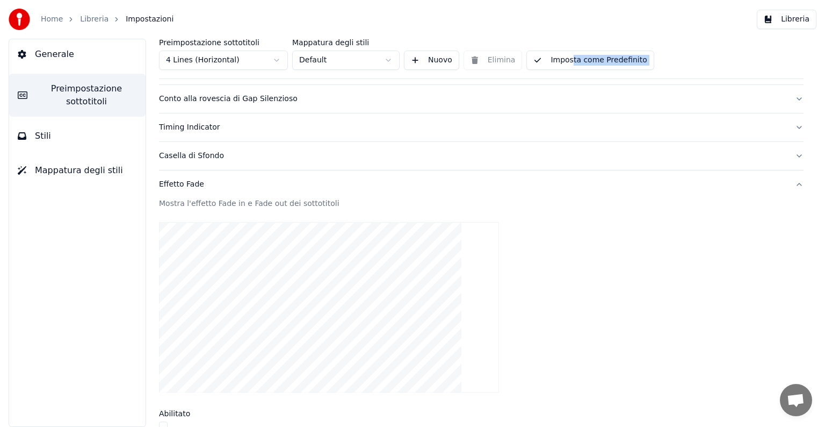
scroll to position [165, 0]
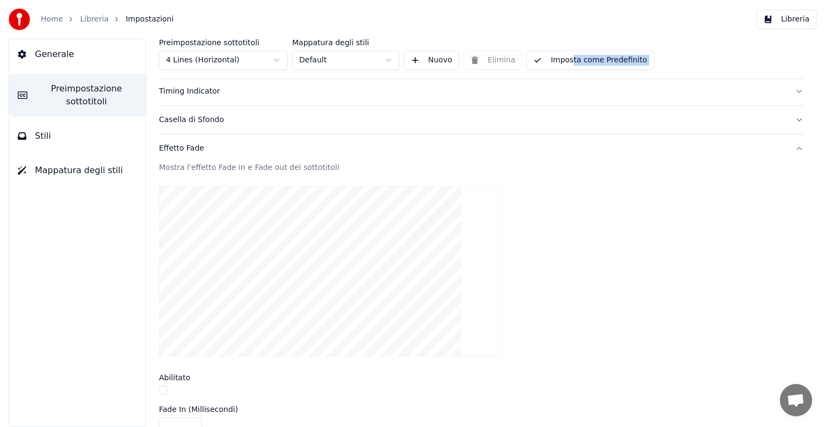
click at [160, 386] on button "button" at bounding box center [163, 389] width 9 height 9
click at [165, 387] on button "button" at bounding box center [163, 389] width 9 height 9
click at [667, 66] on div "Preimpostazione sottotitoli 4 Lines (Horizontal) Mappatura degli stili Default …" at bounding box center [481, 59] width 645 height 40
click at [789, 147] on button "Effetto Fade" at bounding box center [481, 148] width 645 height 28
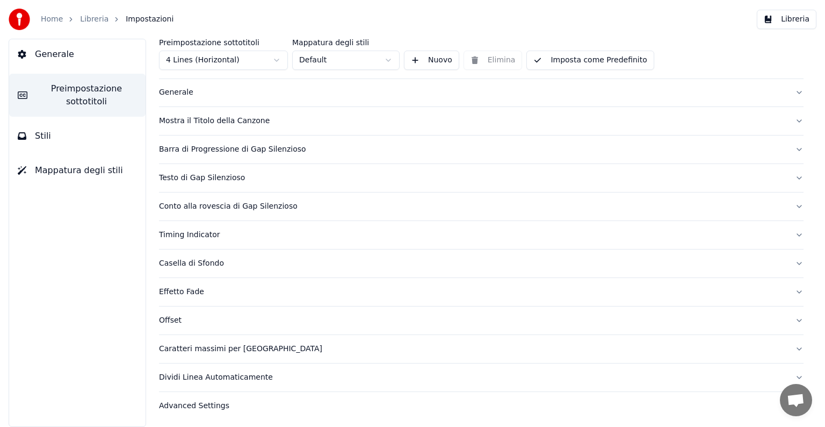
click at [789, 319] on button "Offset" at bounding box center [481, 320] width 645 height 28
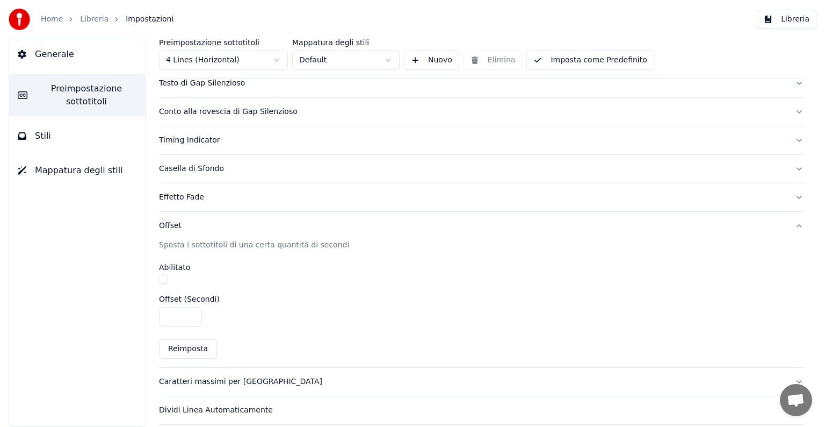
scroll to position [129, 0]
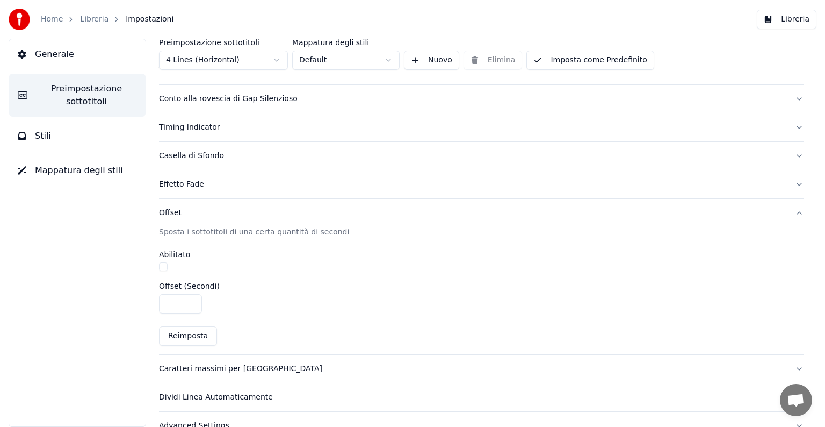
click at [791, 211] on button "Offset" at bounding box center [481, 213] width 645 height 28
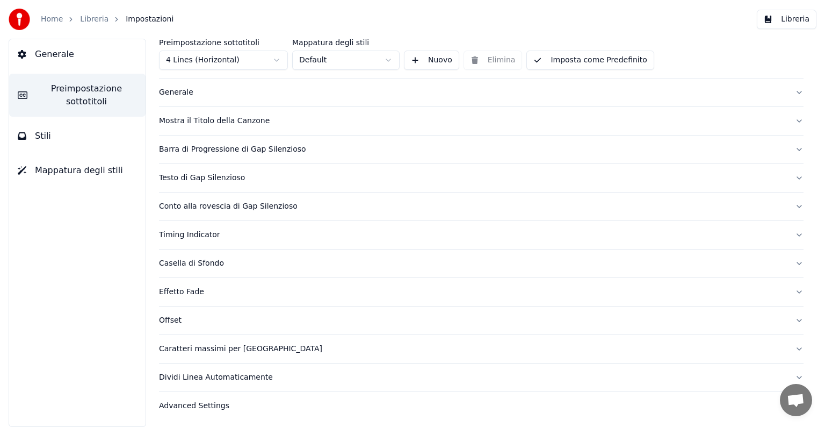
click at [787, 347] on button "Caratteri massimi per riga" at bounding box center [481, 349] width 645 height 28
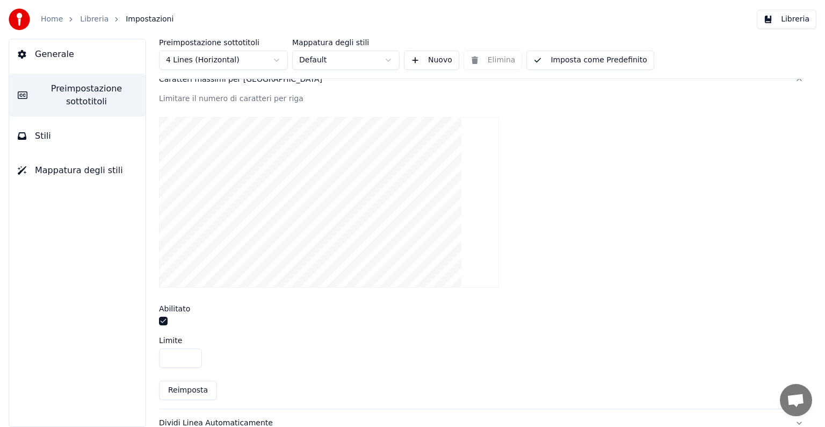
scroll to position [309, 0]
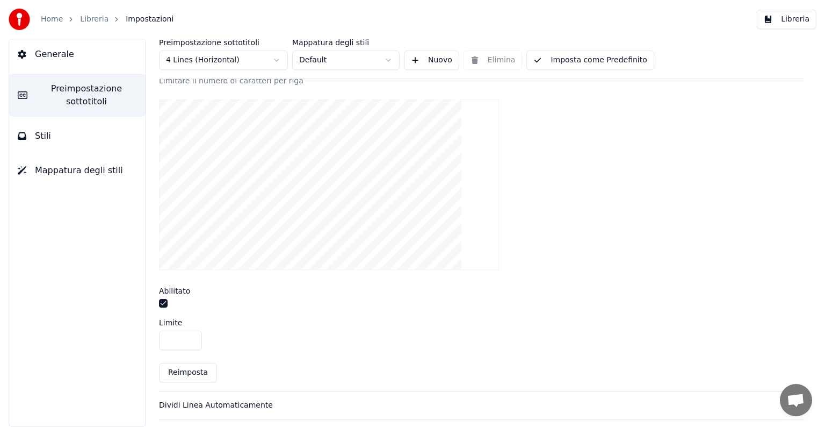
drag, startPoint x: 178, startPoint y: 339, endPoint x: 153, endPoint y: 339, distance: 24.7
click at [153, 339] on div "Preimpostazione sottotitoli 4 Lines (Horizontal) Mappatura degli stili Default …" at bounding box center [482, 233] width 688 height 388
type input "**"
click at [582, 60] on button "Imposta come Predefinito" at bounding box center [590, 60] width 127 height 19
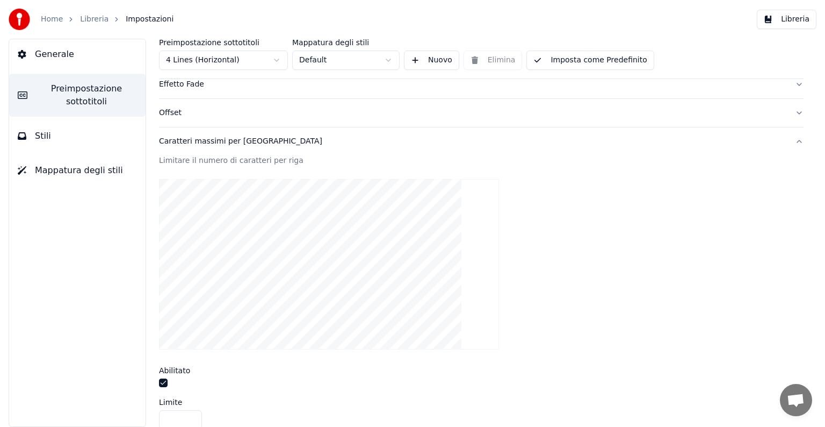
scroll to position [193, 0]
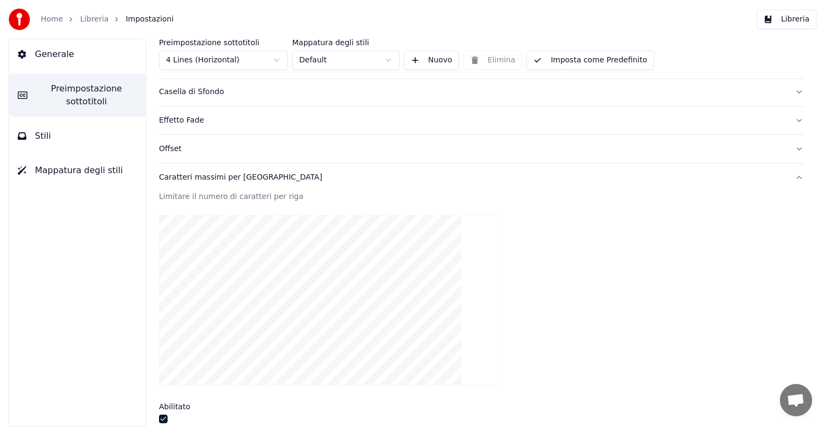
click at [790, 173] on button "Caratteri massimi per riga" at bounding box center [481, 177] width 645 height 28
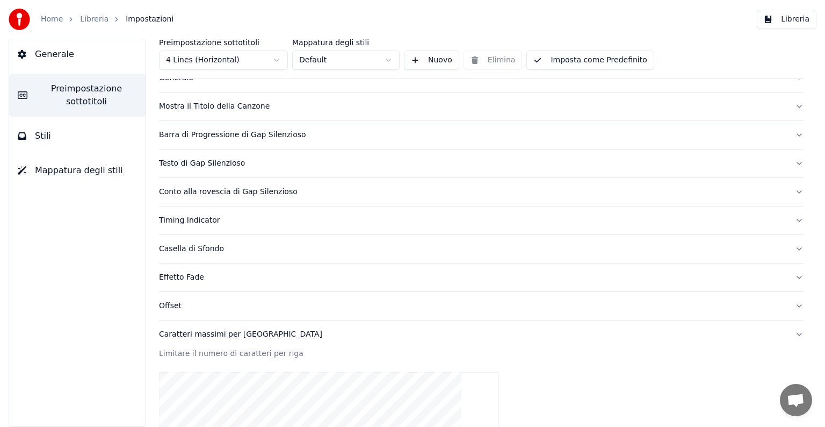
scroll to position [22, 0]
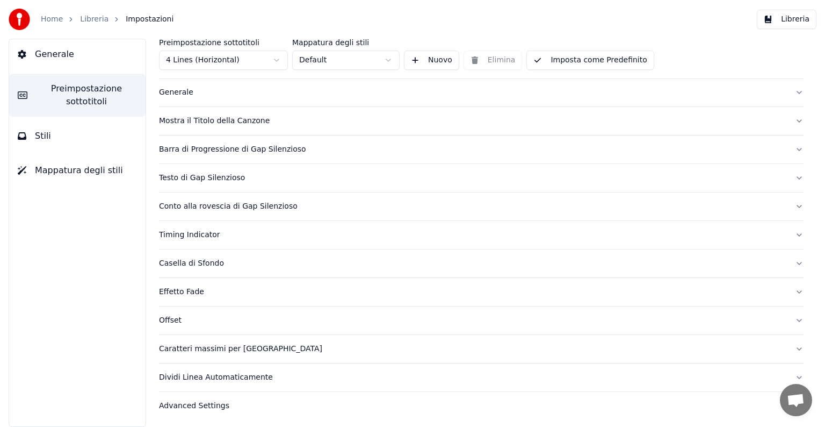
click at [787, 374] on button "Dividi Linea Automaticamente" at bounding box center [481, 377] width 645 height 28
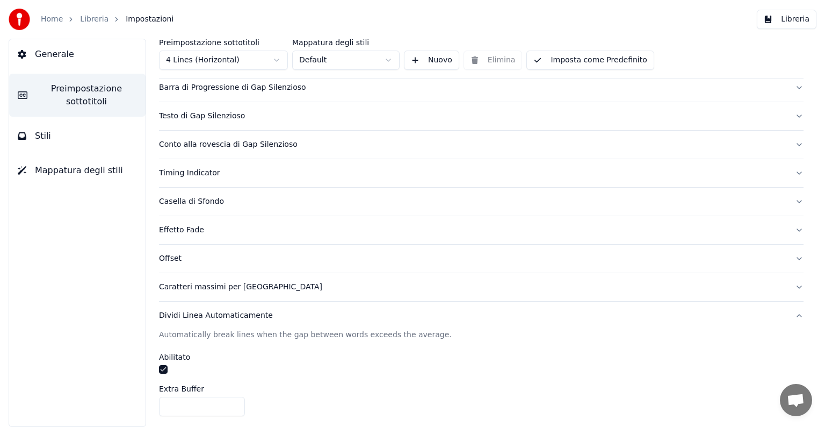
scroll to position [94, 0]
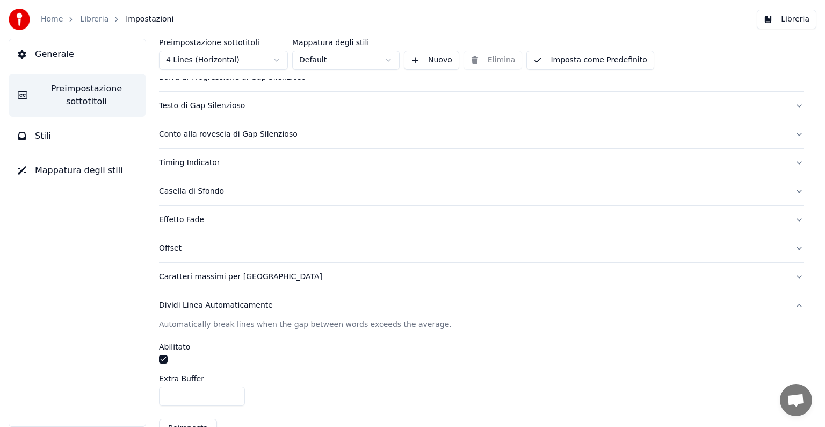
click at [162, 359] on button "button" at bounding box center [163, 359] width 9 height 9
click at [574, 64] on button "Imposta come Predefinito" at bounding box center [590, 60] width 127 height 19
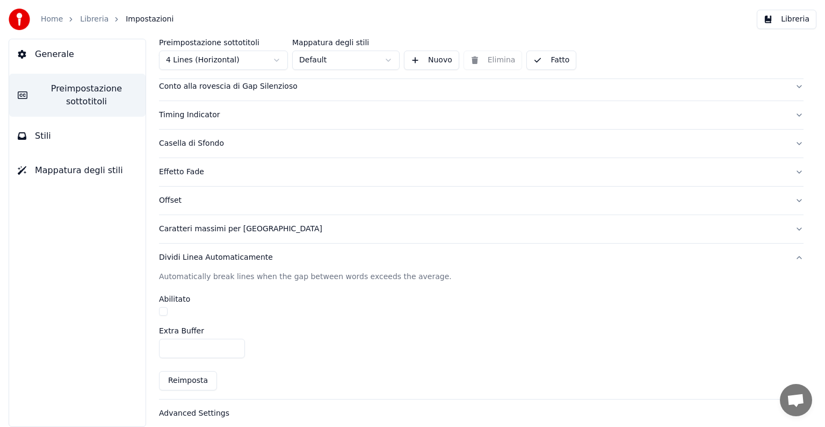
scroll to position [149, 0]
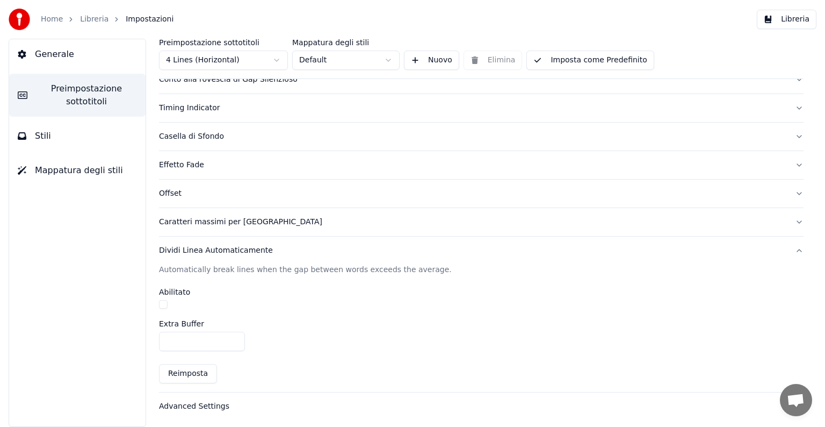
click at [789, 246] on button "Dividi Linea Automaticamente" at bounding box center [481, 250] width 645 height 28
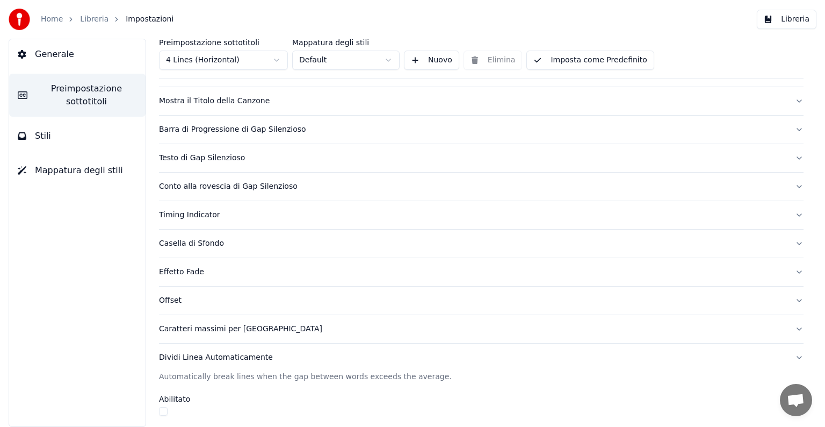
scroll to position [22, 0]
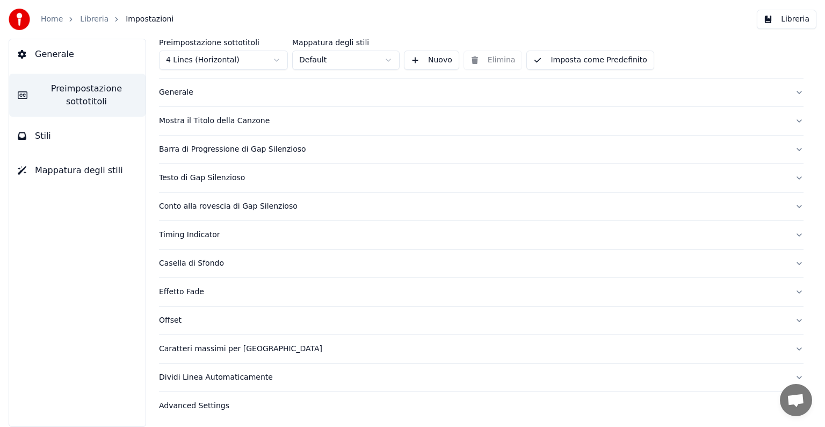
click at [84, 136] on button "Stili" at bounding box center [77, 136] width 136 height 30
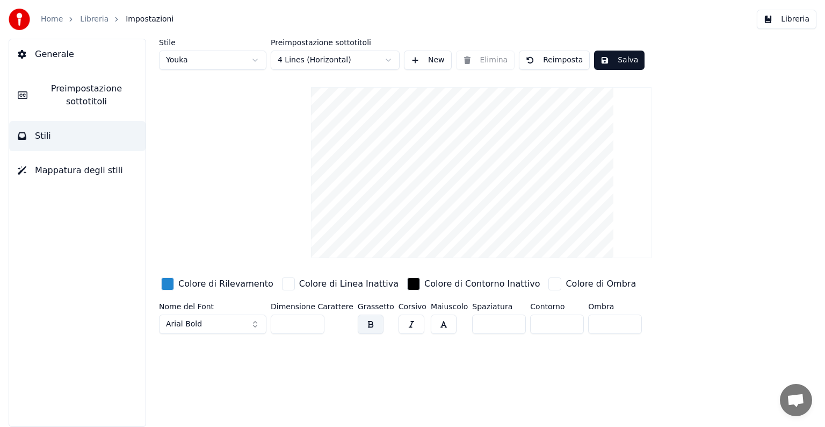
scroll to position [0, 0]
click at [168, 284] on div "button" at bounding box center [167, 283] width 13 height 13
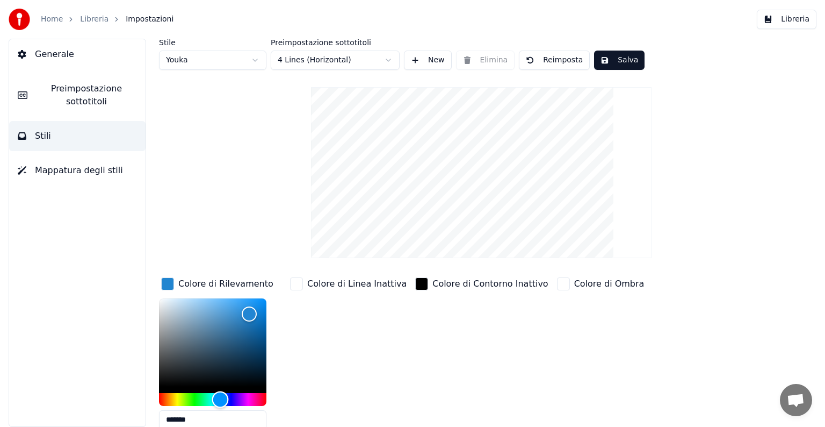
click at [176, 398] on div "Hue" at bounding box center [212, 399] width 107 height 13
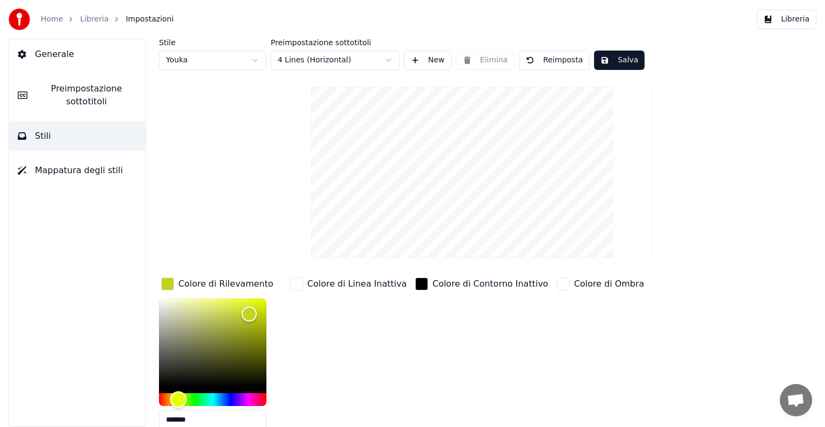
click at [178, 395] on div "Hue" at bounding box center [178, 399] width 17 height 17
drag, startPoint x: 254, startPoint y: 311, endPoint x: 275, endPoint y: 285, distance: 33.2
click at [275, 285] on div "Colore di Rilevamento *******" at bounding box center [221, 356] width 125 height 163
click at [248, 374] on div "Color" at bounding box center [212, 342] width 107 height 88
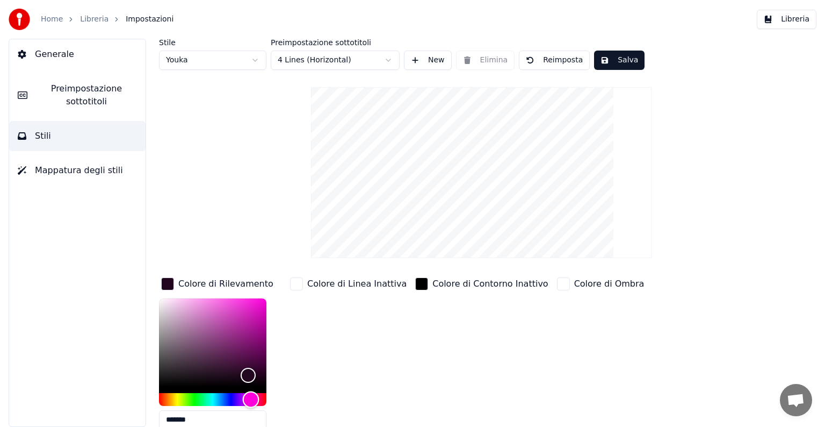
click at [251, 396] on div "Hue" at bounding box center [212, 399] width 107 height 13
click at [177, 398] on div "Hue" at bounding box center [212, 399] width 107 height 13
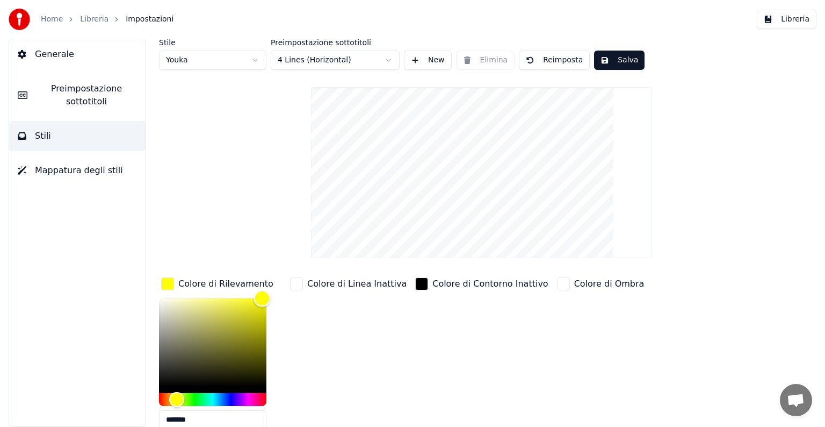
type input "*******"
drag, startPoint x: 253, startPoint y: 372, endPoint x: 276, endPoint y: 287, distance: 88.0
click at [276, 287] on div "Colore di Rilevamento *******" at bounding box center [221, 356] width 125 height 163
click at [298, 285] on div "button" at bounding box center [296, 283] width 13 height 13
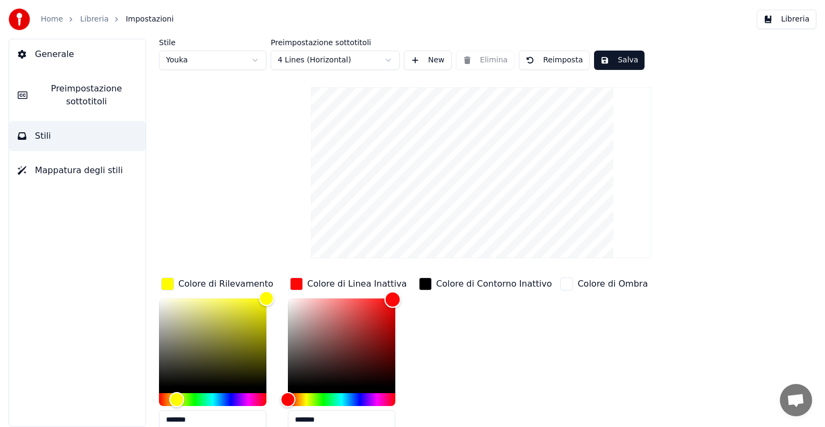
click at [393, 298] on div "Color" at bounding box center [341, 342] width 107 height 88
type input "*******"
drag, startPoint x: 393, startPoint y: 298, endPoint x: 412, endPoint y: 294, distance: 19.7
click at [412, 294] on div "Colore di Linea Inattiva *******" at bounding box center [350, 356] width 125 height 163
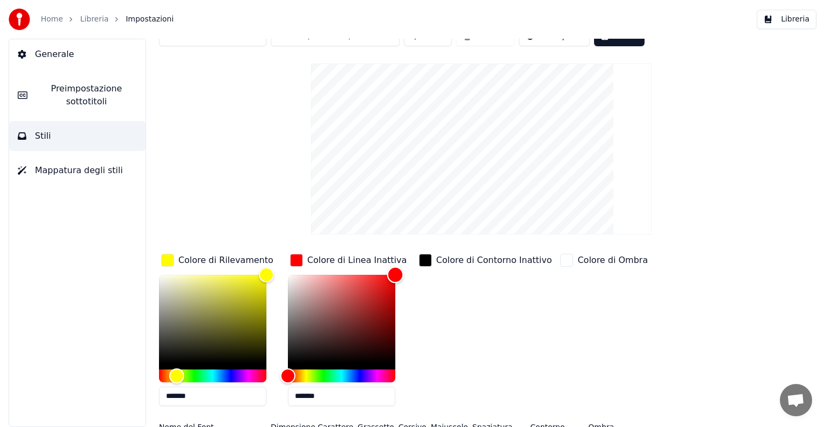
scroll to position [54, 0]
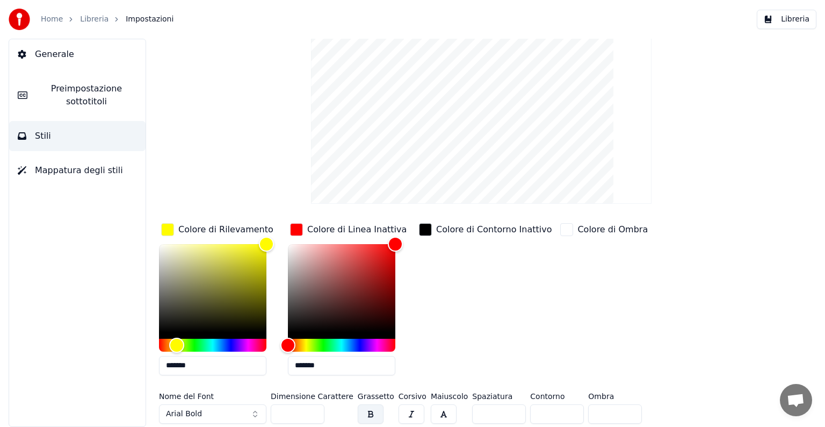
drag, startPoint x: 290, startPoint y: 411, endPoint x: 274, endPoint y: 413, distance: 16.3
click at [274, 413] on input "**" at bounding box center [298, 413] width 54 height 19
type input "***"
click at [431, 413] on button "button" at bounding box center [444, 413] width 26 height 19
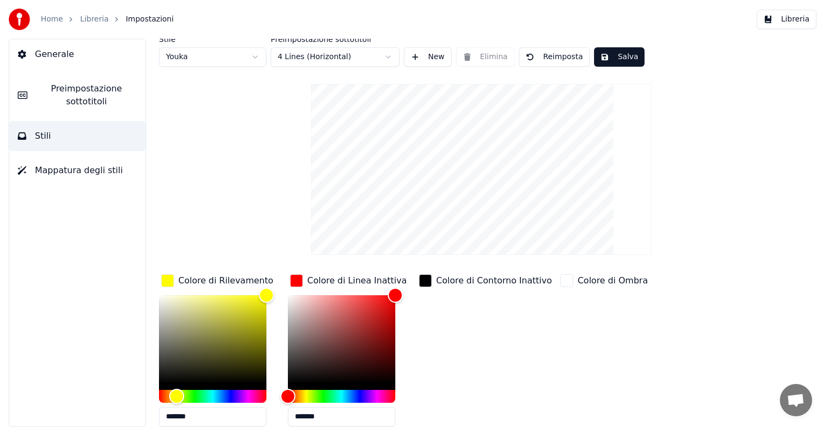
scroll to position [0, 0]
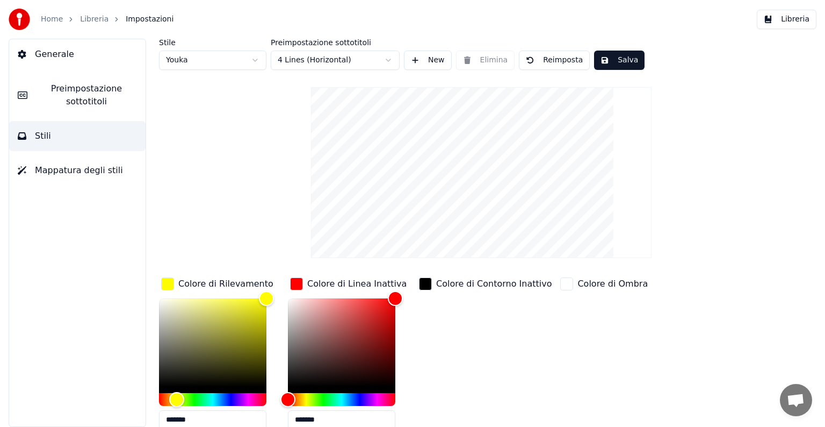
click at [621, 60] on button "Salva" at bounding box center [619, 60] width 51 height 19
click at [57, 170] on span "Mappatura degli stili" at bounding box center [79, 170] width 88 height 13
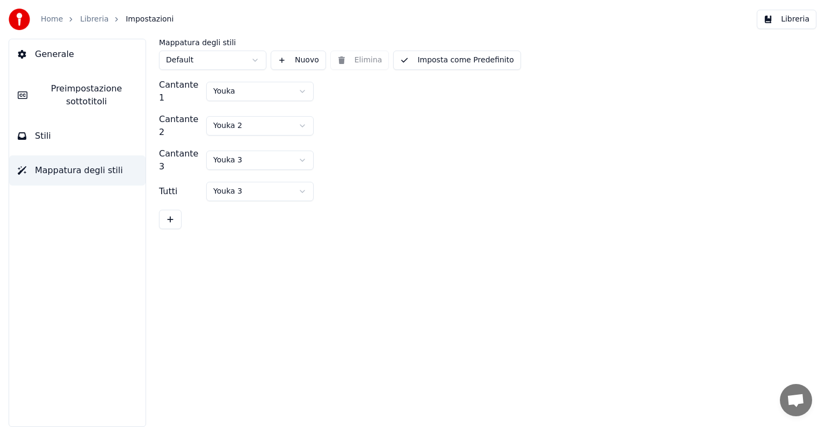
click at [54, 23] on link "Home" at bounding box center [52, 19] width 22 height 11
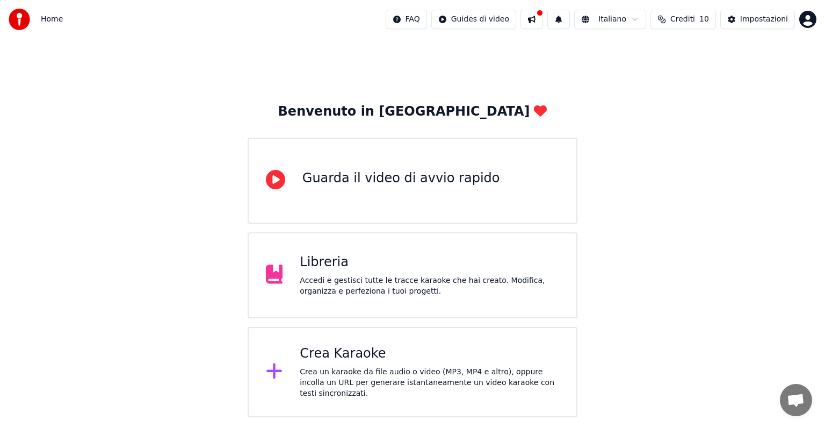
click at [364, 386] on div "Crea un karaoke da file audio o video (MP3, MP4 e altro), oppure incolla un URL…" at bounding box center [429, 382] width 259 height 32
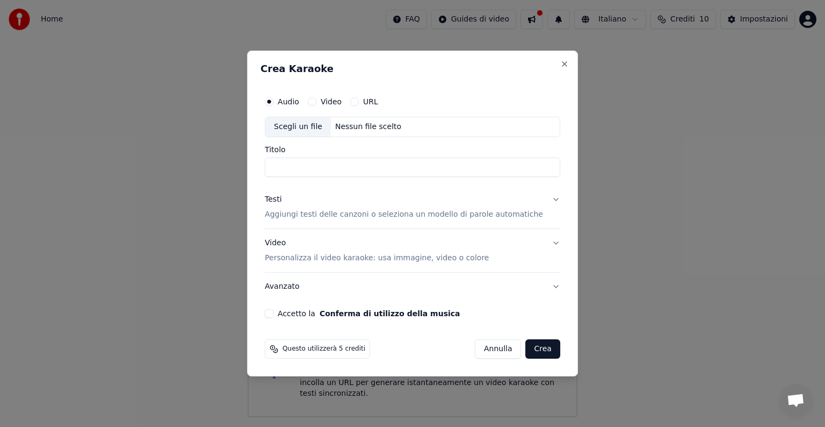
click at [303, 127] on div "Scegli un file" at bounding box center [298, 126] width 66 height 19
drag, startPoint x: 340, startPoint y: 168, endPoint x: 241, endPoint y: 170, distance: 98.9
click at [241, 170] on body "**********" at bounding box center [412, 208] width 825 height 417
type input "*"
type input "**********"
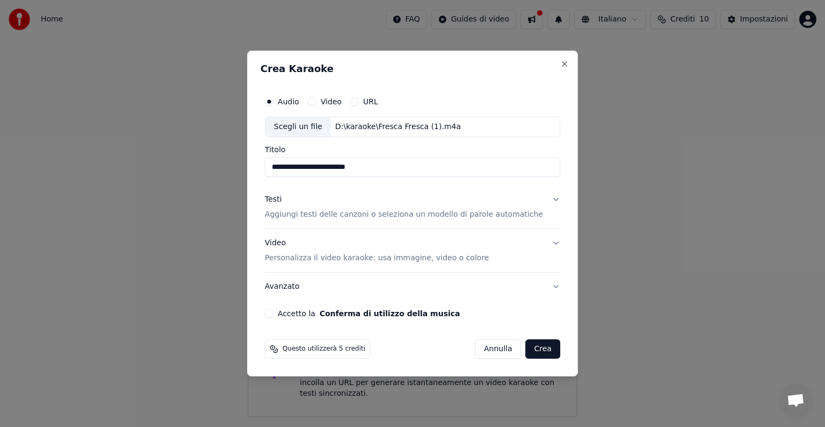
click at [331, 213] on p "Aggiungi testi delle canzoni o seleziona un modello di parole automatiche" at bounding box center [404, 214] width 278 height 11
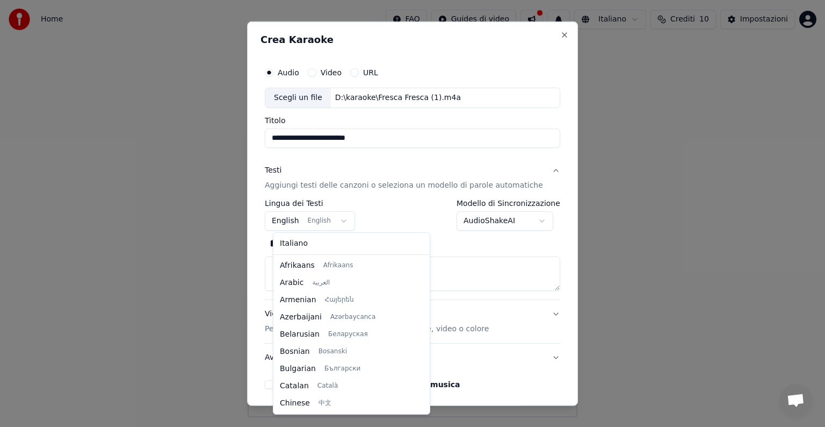
click at [345, 222] on body "**********" at bounding box center [412, 208] width 825 height 417
select select "**"
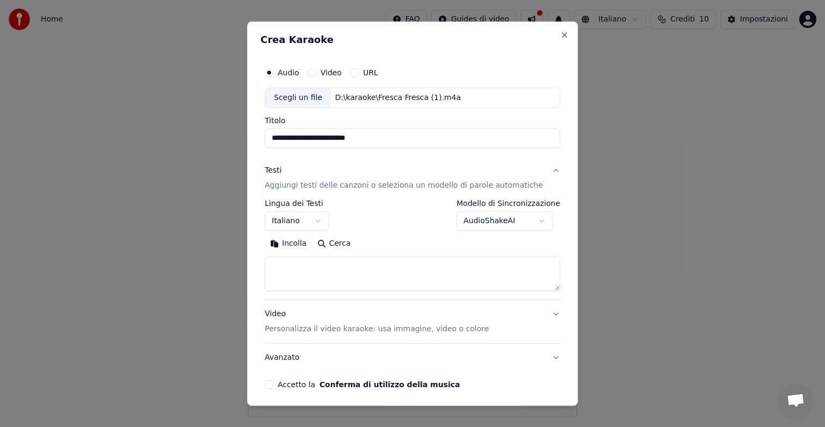
click at [290, 243] on button "Incolla" at bounding box center [288, 243] width 47 height 17
click at [378, 264] on textarea at bounding box center [400, 273] width 270 height 34
click at [537, 314] on button "Video Personalizza il video karaoke: usa immagine, video o colore" at bounding box center [412, 321] width 295 height 43
type textarea "**********"
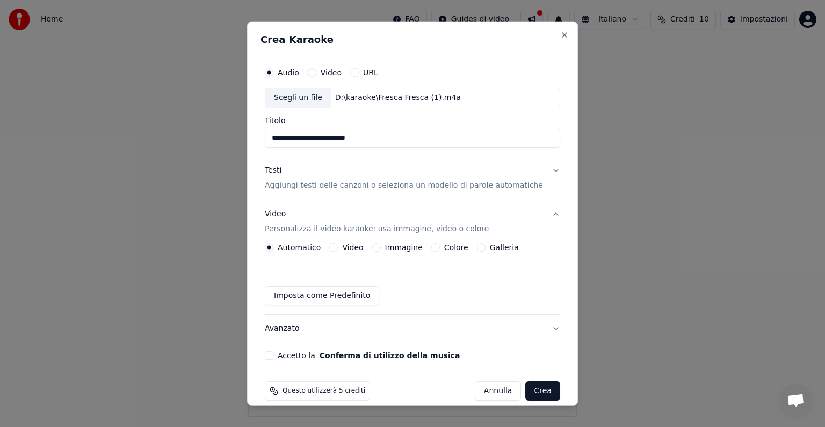
click at [441, 244] on div "Colore" at bounding box center [449, 247] width 37 height 9
click at [434, 248] on button "Colore" at bounding box center [435, 247] width 9 height 9
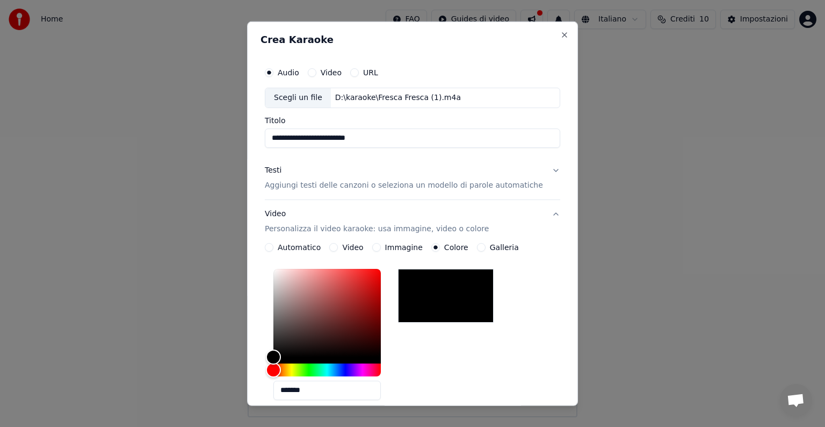
click at [441, 291] on div at bounding box center [446, 296] width 96 height 54
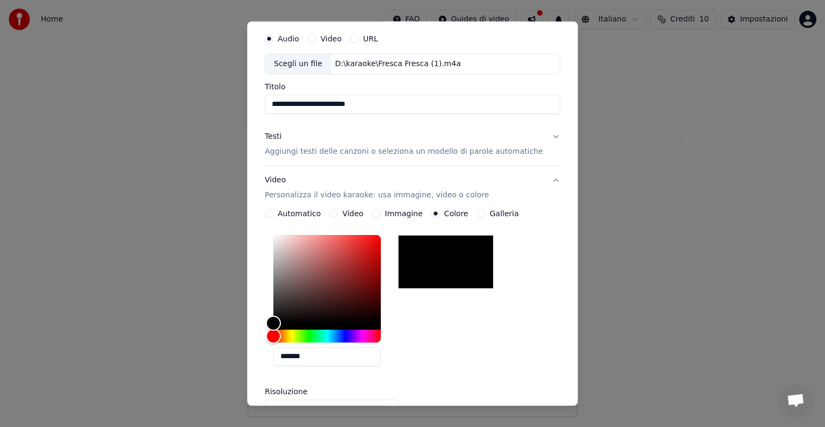
scroll to position [107, 0]
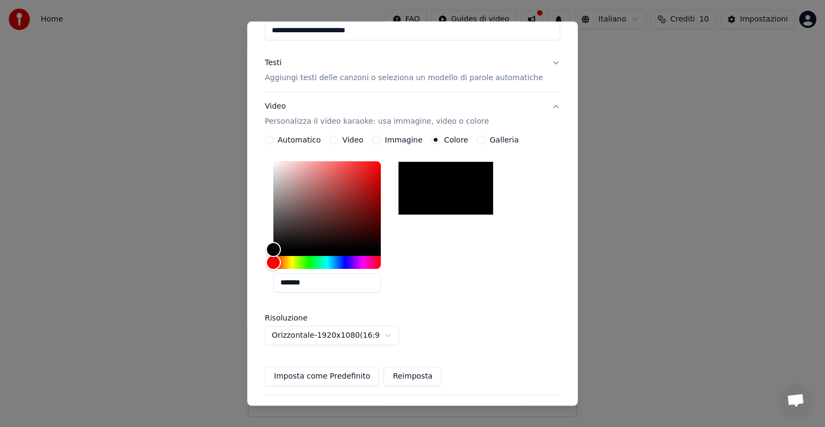
click at [337, 371] on button "Imposta come Predefinito" at bounding box center [322, 375] width 114 height 19
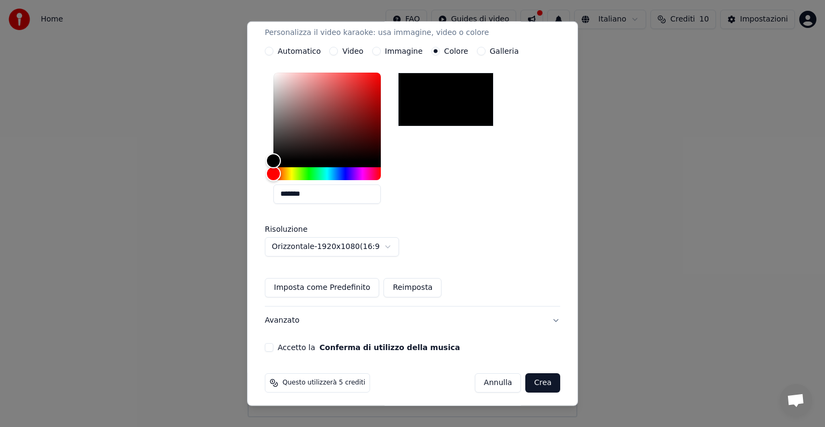
scroll to position [200, 0]
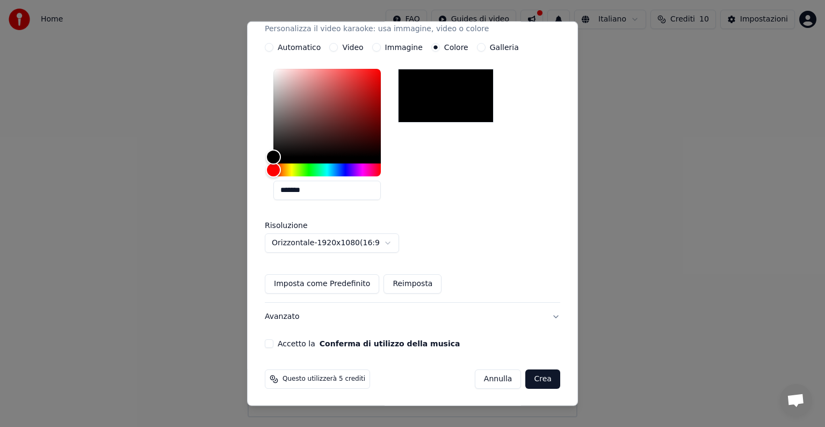
click at [273, 342] on button "Accetto la Conferma di utilizzo della musica" at bounding box center [269, 343] width 9 height 9
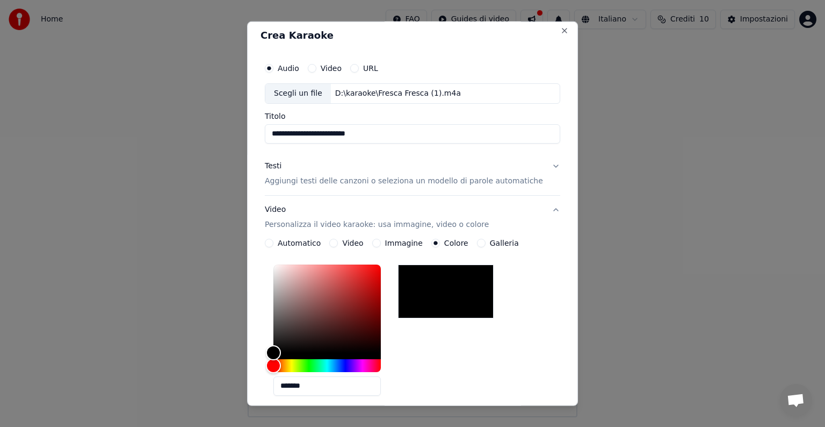
scroll to position [0, 0]
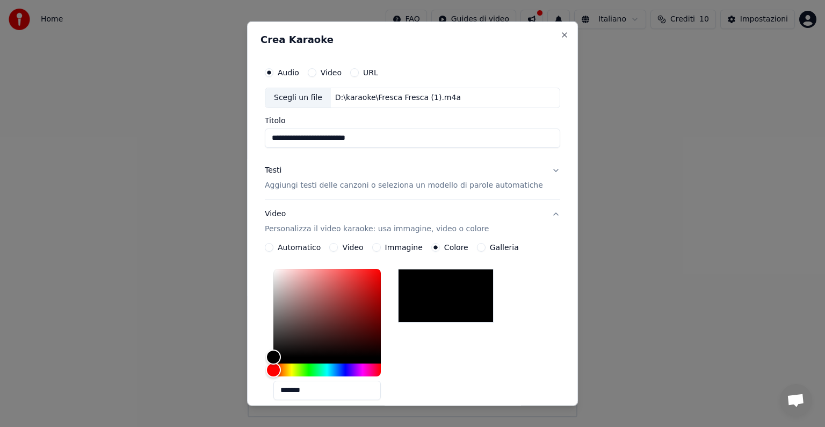
click at [536, 213] on button "Video Personalizza il video karaoke: usa immagine, video o colore" at bounding box center [412, 221] width 295 height 43
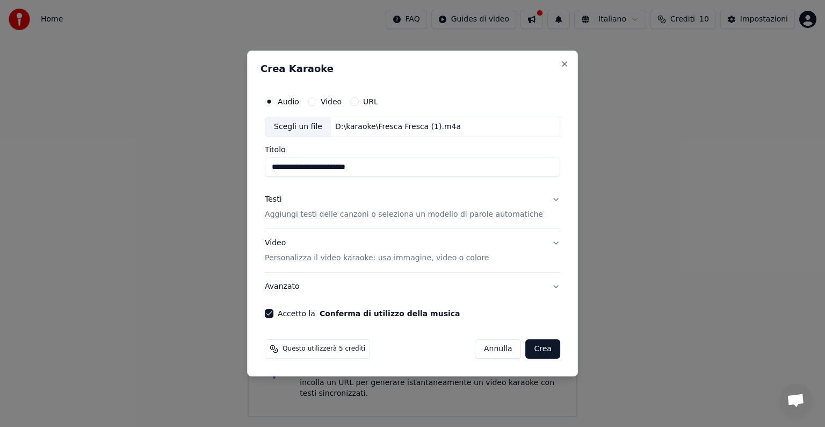
click at [367, 216] on p "Aggiungi testi delle canzoni o seleziona un modello di parole automatiche" at bounding box center [404, 214] width 278 height 11
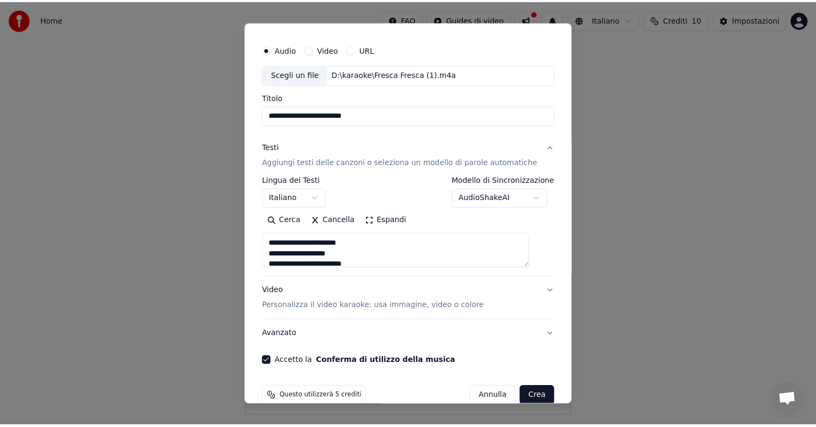
scroll to position [41, 0]
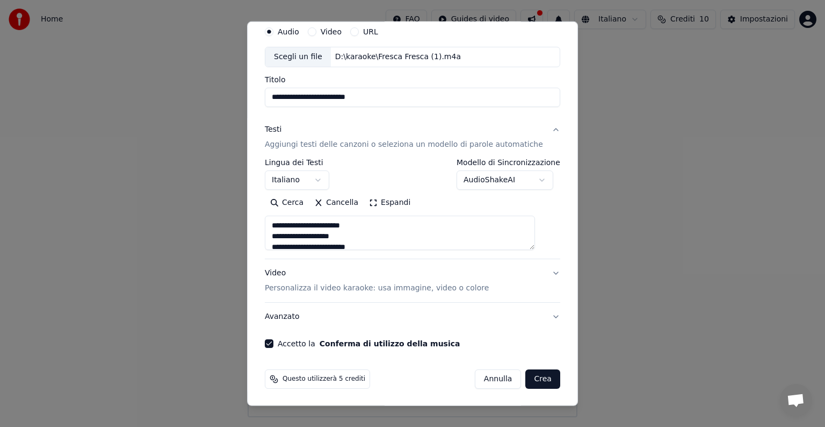
click at [527, 379] on button "Crea" at bounding box center [543, 378] width 34 height 19
type textarea "**********"
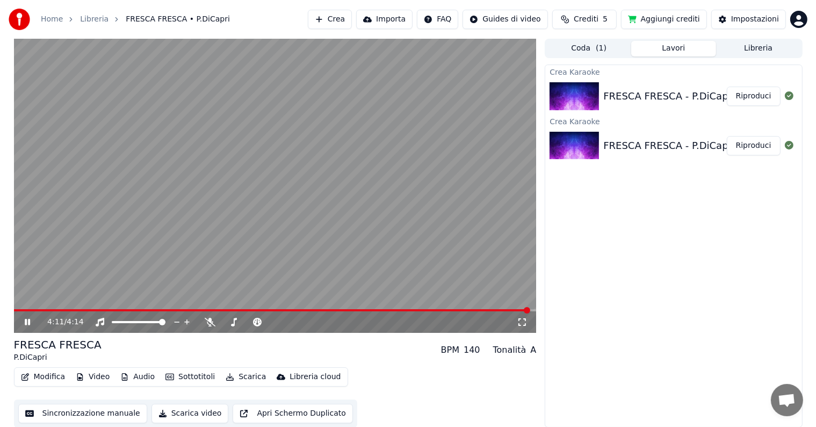
click at [26, 321] on icon at bounding box center [27, 322] width 5 height 6
click at [503, 309] on span at bounding box center [259, 310] width 490 height 2
click at [492, 307] on video at bounding box center [275, 186] width 523 height 294
click at [484, 312] on div "3:59 / 4:14" at bounding box center [275, 321] width 523 height 21
click at [479, 309] on span at bounding box center [260, 310] width 493 height 2
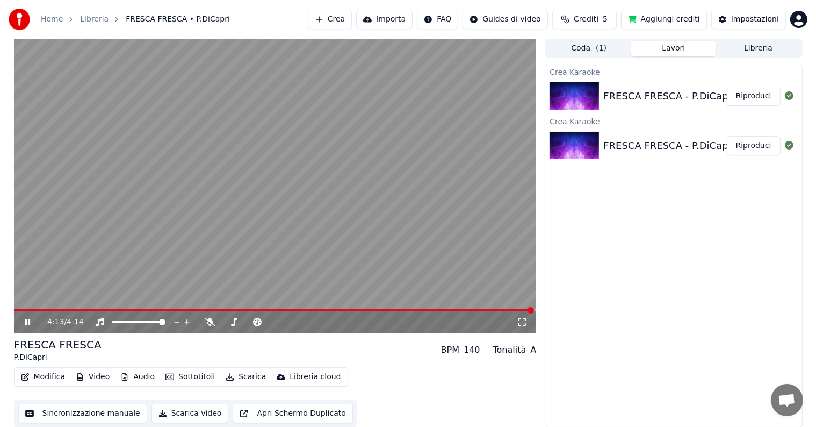
click at [30, 325] on icon at bounding box center [35, 322] width 25 height 9
click at [179, 414] on button "Scarica video" at bounding box center [190, 412] width 77 height 19
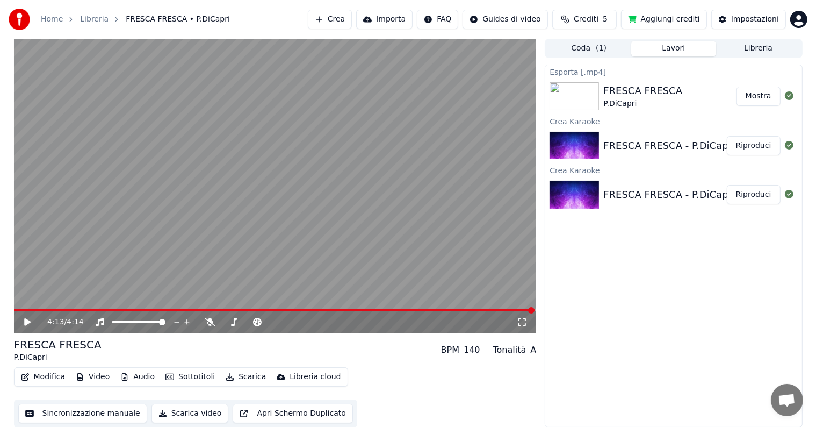
click at [89, 417] on button "Sincronizzazione manuale" at bounding box center [82, 412] width 129 height 19
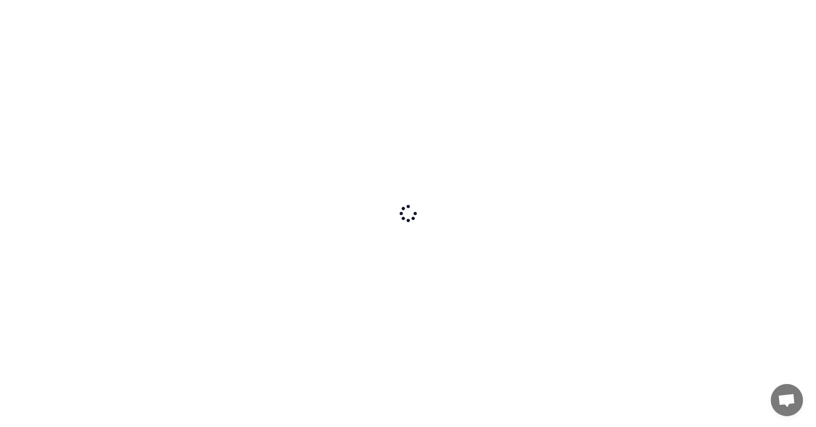
click at [89, 417] on div at bounding box center [408, 213] width 816 height 427
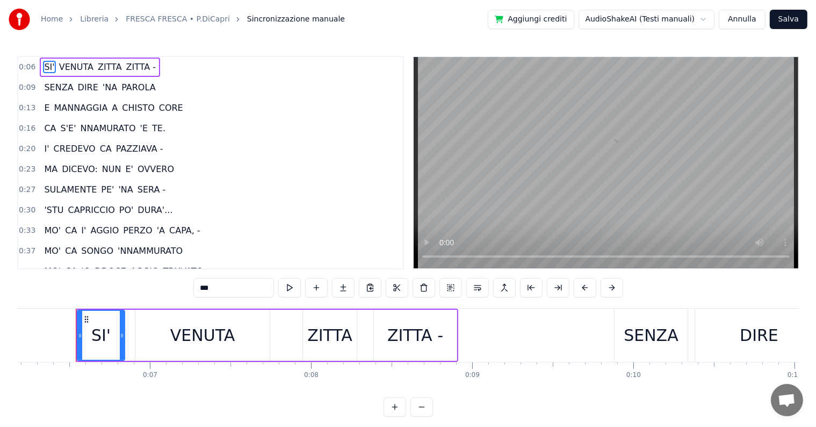
scroll to position [0, 1000]
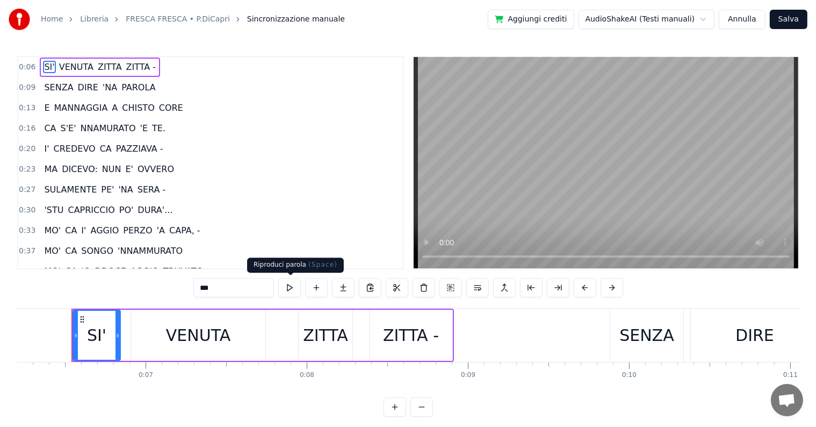
click at [290, 290] on button at bounding box center [289, 287] width 23 height 19
click at [278, 278] on button at bounding box center [289, 287] width 23 height 19
drag, startPoint x: 122, startPoint y: 337, endPoint x: 177, endPoint y: 326, distance: 55.9
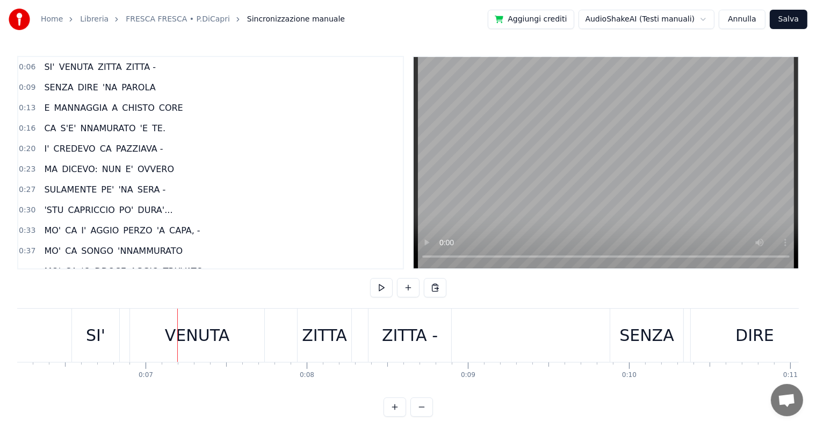
click at [185, 330] on div "VENUTA" at bounding box center [197, 335] width 64 height 24
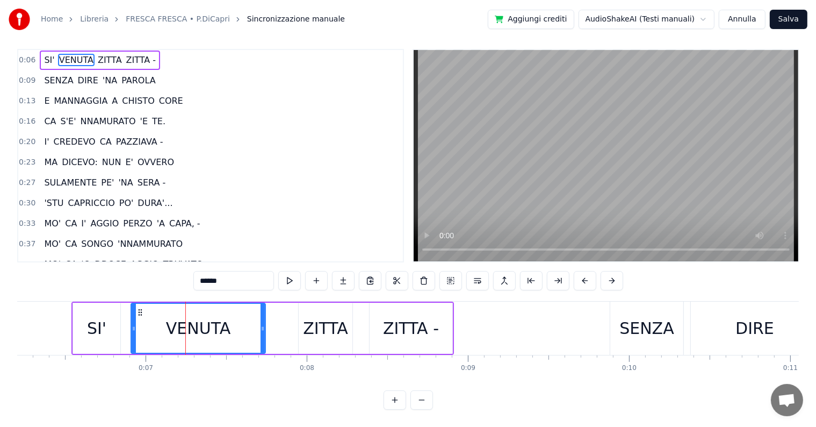
scroll to position [16, 0]
click at [286, 276] on button at bounding box center [289, 280] width 23 height 19
click at [288, 271] on button at bounding box center [289, 280] width 23 height 19
click at [81, 331] on div "SI'" at bounding box center [96, 327] width 47 height 51
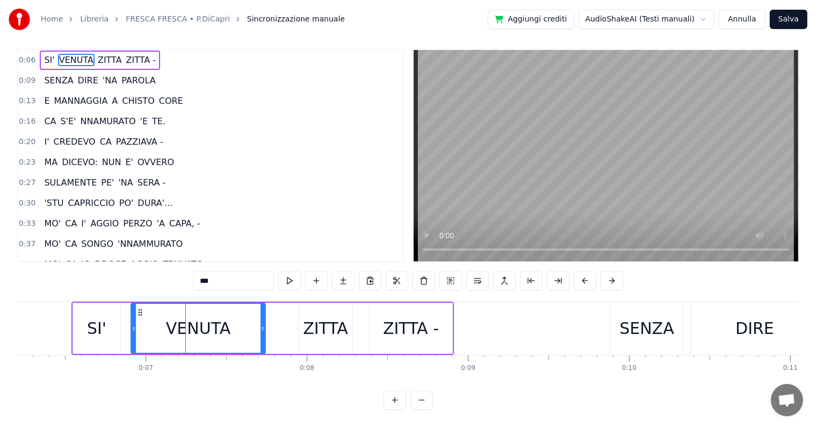
scroll to position [0, 0]
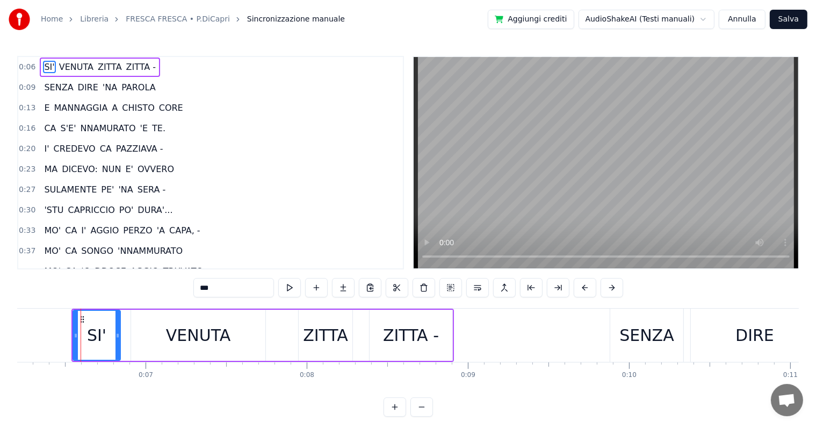
click at [184, 325] on div "VENUTA" at bounding box center [198, 335] width 64 height 24
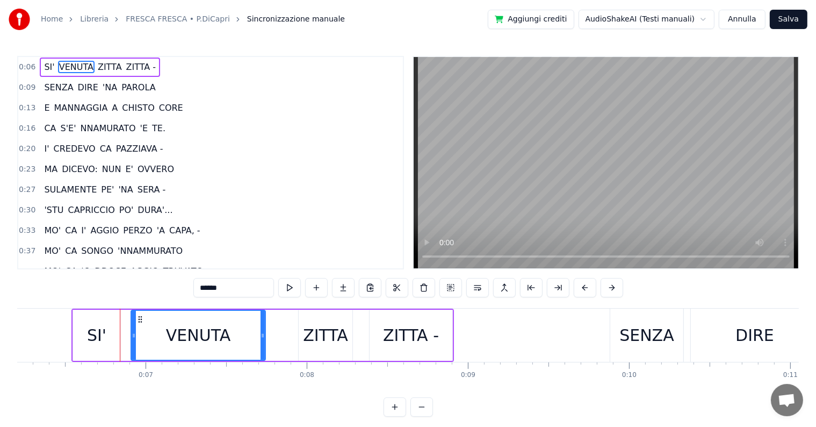
click at [314, 325] on div "ZITTA" at bounding box center [325, 335] width 45 height 24
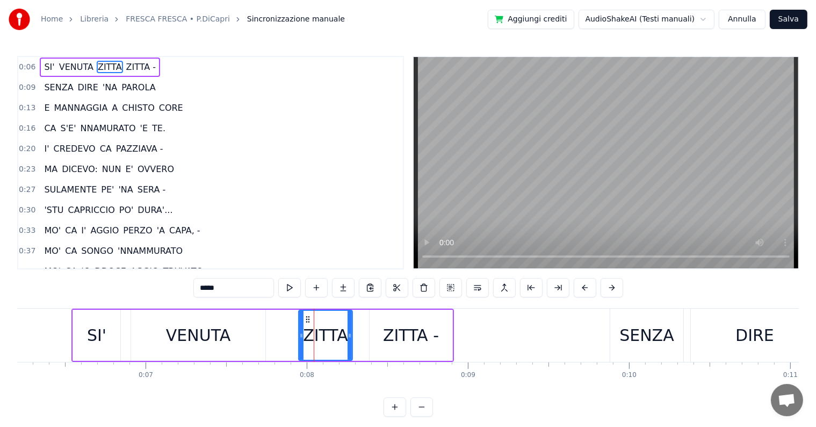
click at [391, 326] on div "ZITTA -" at bounding box center [411, 335] width 56 height 24
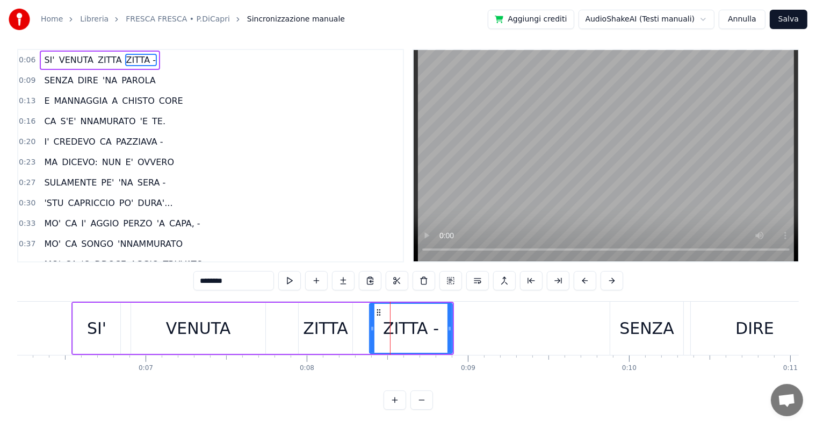
scroll to position [16, 0]
click at [88, 321] on div "SI'" at bounding box center [96, 328] width 19 height 24
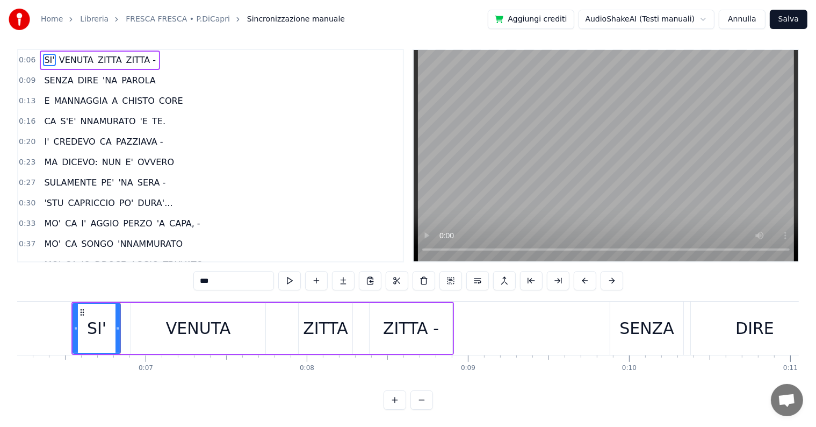
click at [143, 320] on div "VENUTA" at bounding box center [198, 327] width 134 height 51
click at [166, 320] on div "VENUTA" at bounding box center [198, 328] width 64 height 24
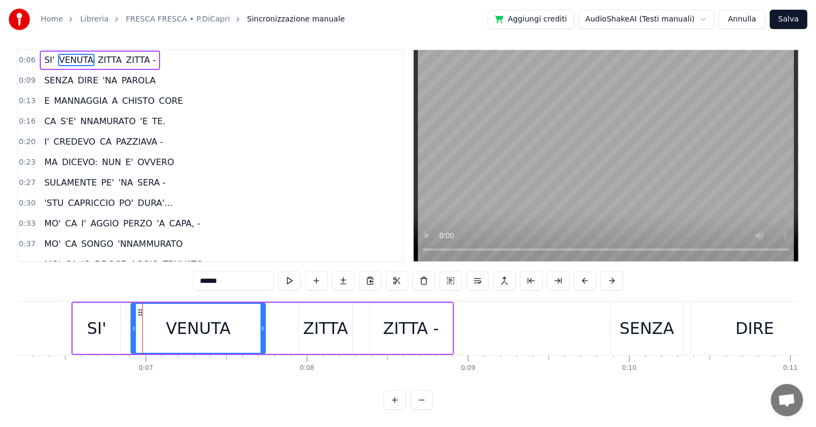
click at [135, 326] on div at bounding box center [134, 328] width 4 height 49
click at [155, 330] on div "VENUTA" at bounding box center [198, 328] width 133 height 49
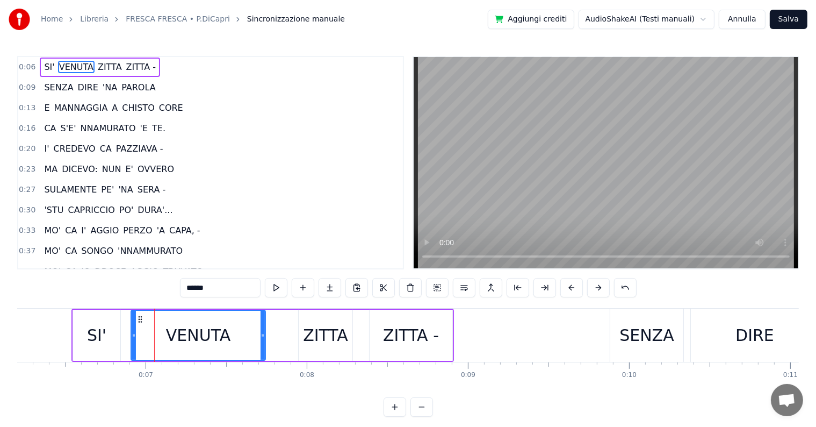
click at [194, 333] on div "VENUTA" at bounding box center [198, 335] width 64 height 24
drag, startPoint x: 155, startPoint y: 338, endPoint x: 177, endPoint y: 337, distance: 22.6
click at [177, 337] on div "VENUTA" at bounding box center [198, 335] width 133 height 49
click at [227, 335] on div "VENUTA" at bounding box center [198, 335] width 133 height 49
click at [306, 335] on div "ZITTA" at bounding box center [325, 335] width 45 height 24
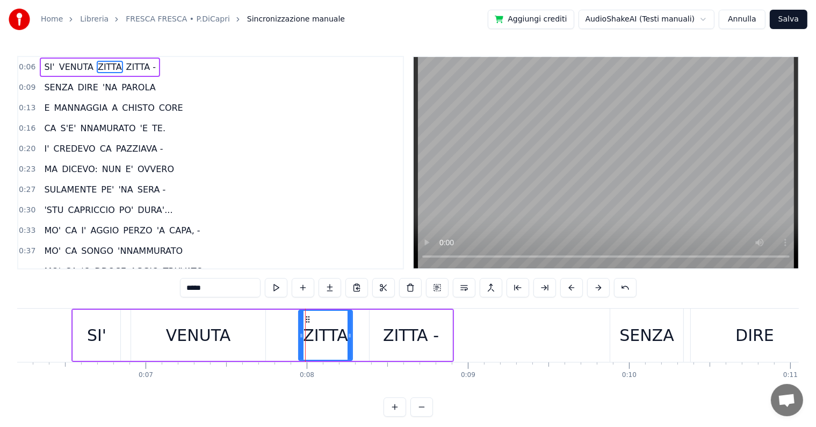
click at [400, 335] on div "ZITTA -" at bounding box center [411, 335] width 56 height 24
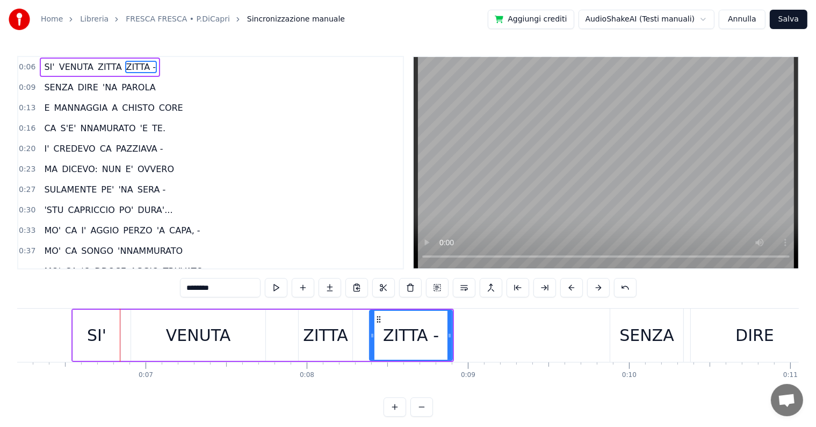
click at [677, 331] on div "SENZA" at bounding box center [646, 334] width 73 height 53
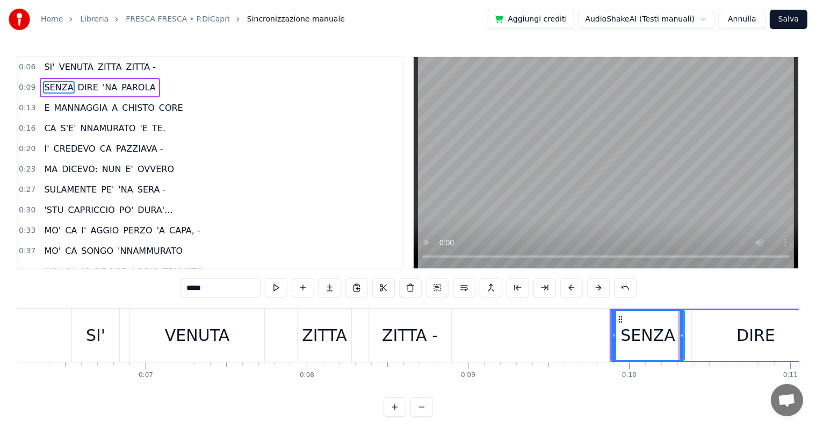
click at [740, 331] on div "DIRE" at bounding box center [756, 335] width 39 height 24
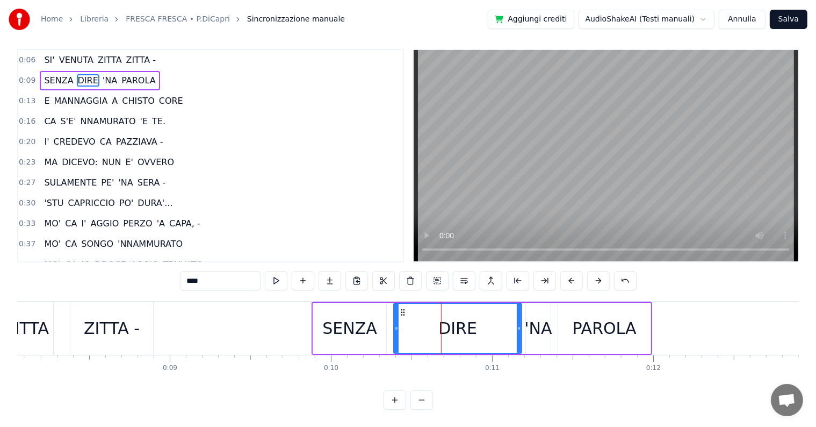
scroll to position [0, 1301]
click at [534, 333] on div "'NA" at bounding box center [535, 327] width 25 height 51
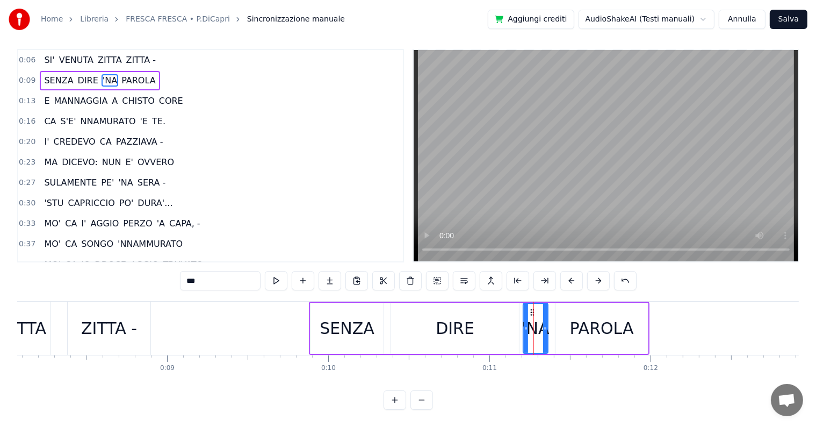
scroll to position [0, 0]
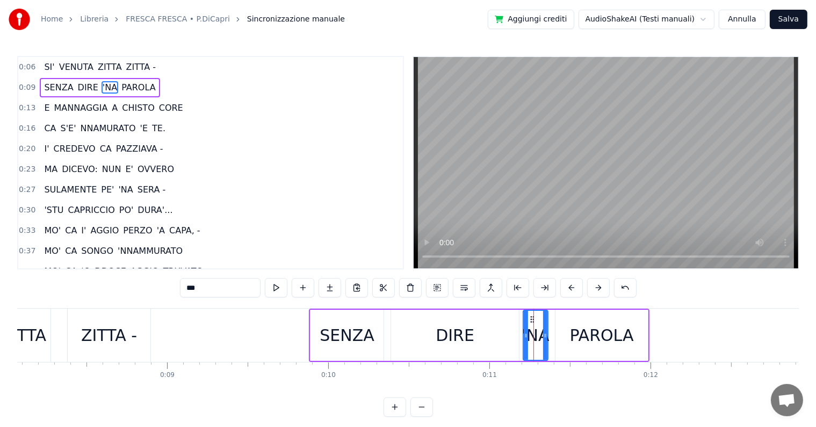
click at [597, 331] on div "PAROLA" at bounding box center [602, 335] width 64 height 24
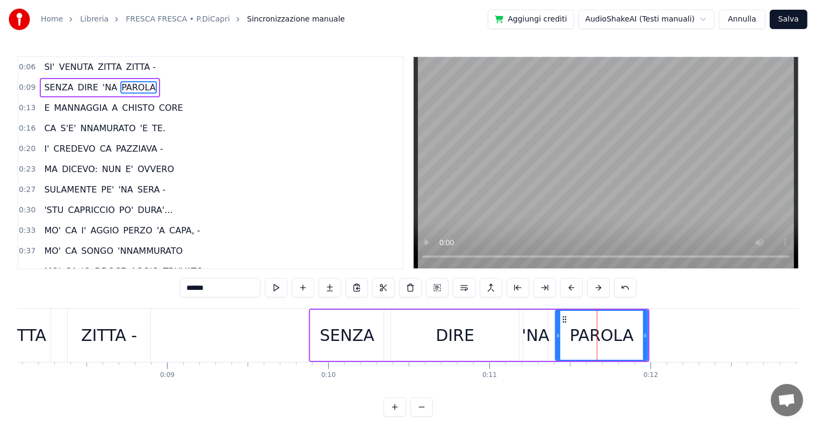
click at [356, 331] on div "SENZA" at bounding box center [347, 335] width 55 height 24
type input "*****"
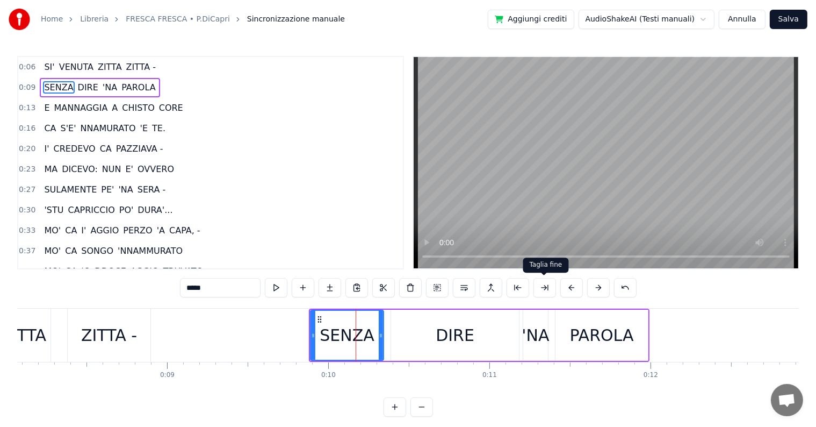
click at [540, 288] on button at bounding box center [544, 287] width 23 height 19
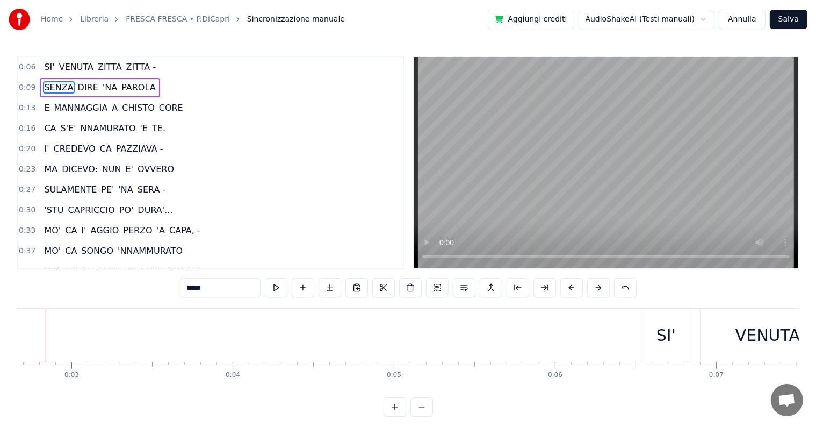
scroll to position [0, 404]
click at [682, 334] on div "SI'" at bounding box center [691, 334] width 47 height 53
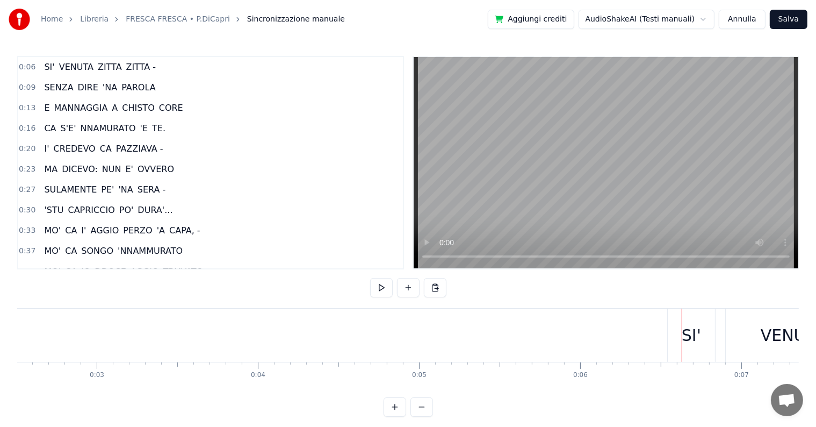
click at [679, 340] on div "SI'" at bounding box center [691, 334] width 47 height 53
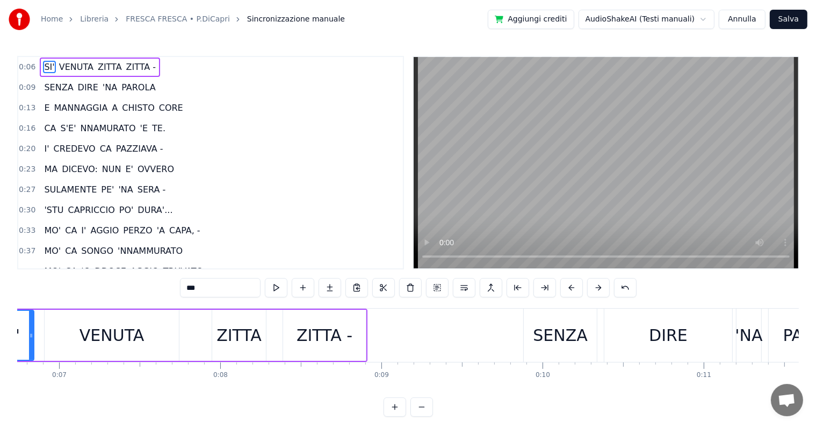
scroll to position [0, 925]
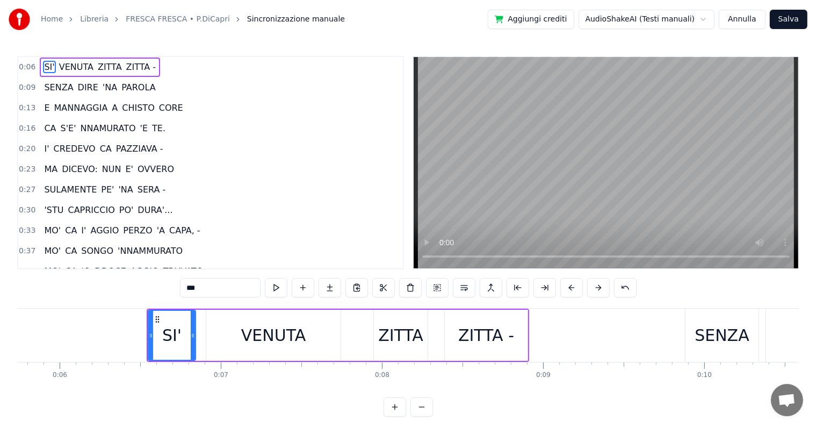
click at [157, 345] on div "SI'" at bounding box center [172, 335] width 46 height 49
click at [150, 304] on div "0:06 SI' VENUTA ZITTA ZITTA - 0:09 SENZA DIRE 'NA PAROLA 0:13 E MANNAGGIA A CHI…" at bounding box center [408, 236] width 782 height 360
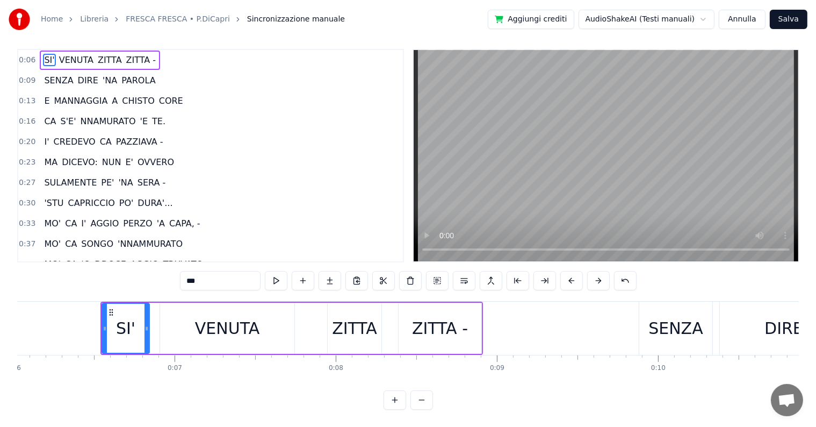
scroll to position [0, 901]
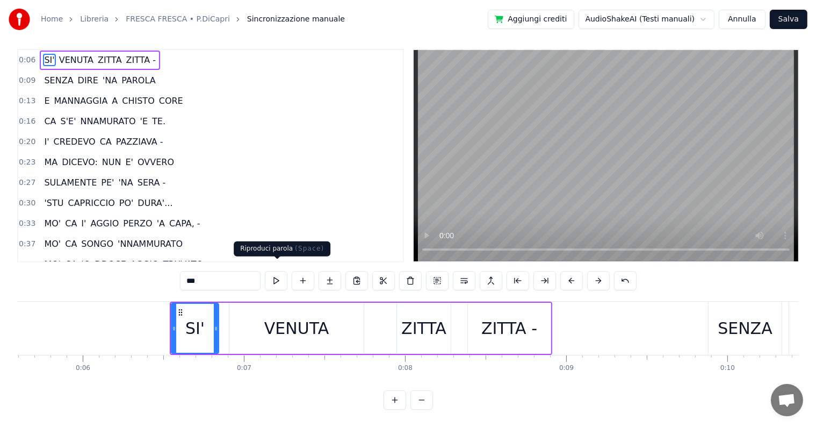
click at [275, 273] on button at bounding box center [276, 280] width 23 height 19
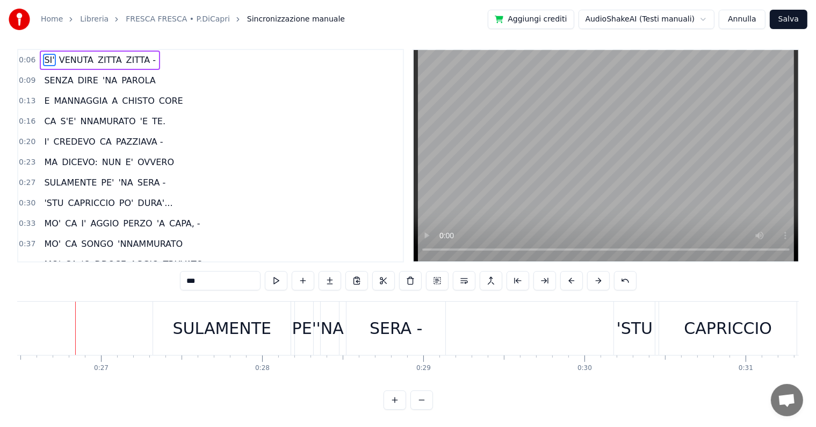
scroll to position [0, 4272]
click at [738, 19] on button "Annulla" at bounding box center [742, 19] width 47 height 19
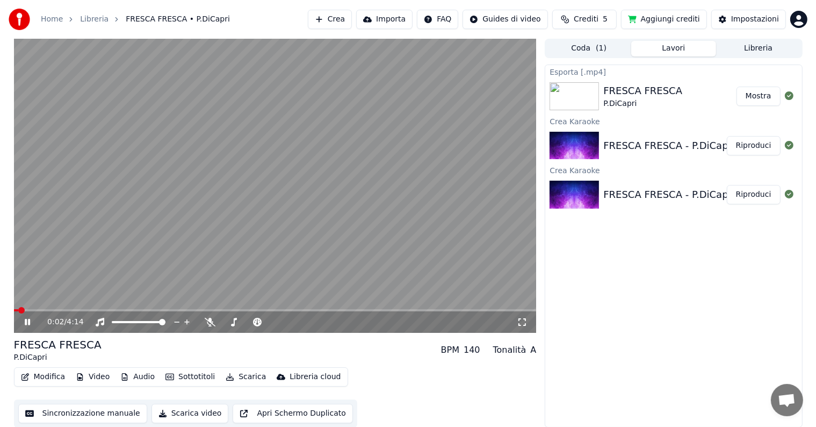
click at [568, 149] on img at bounding box center [574, 146] width 49 height 28
click at [737, 149] on button "Riproduci" at bounding box center [754, 145] width 54 height 19
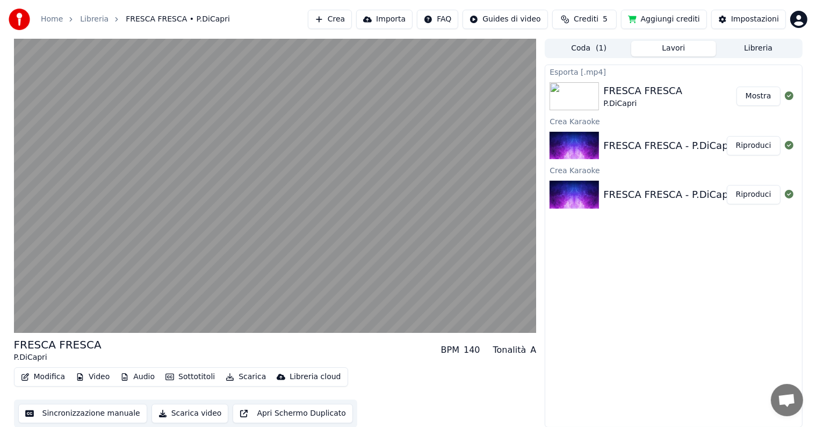
click at [749, 194] on button "Riproduci" at bounding box center [754, 194] width 54 height 19
click at [739, 196] on button "Riproduci" at bounding box center [754, 194] width 54 height 19
click at [744, 148] on button "Riproduci" at bounding box center [754, 145] width 54 height 19
click at [756, 101] on button "Mostra" at bounding box center [759, 95] width 44 height 19
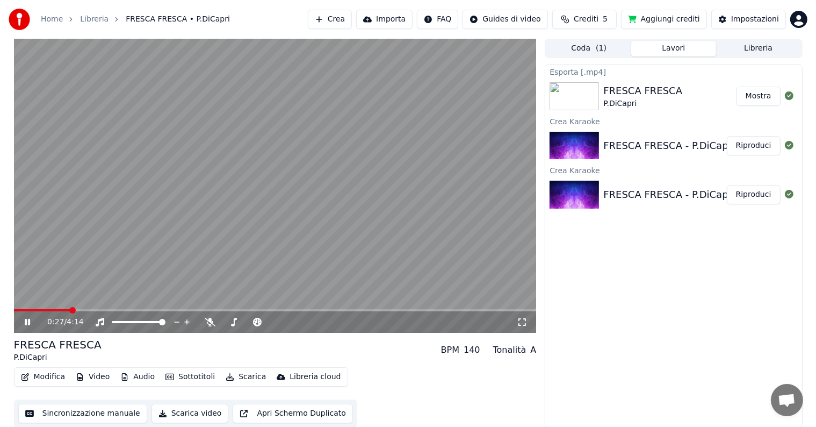
click at [28, 320] on icon at bounding box center [27, 322] width 5 height 6
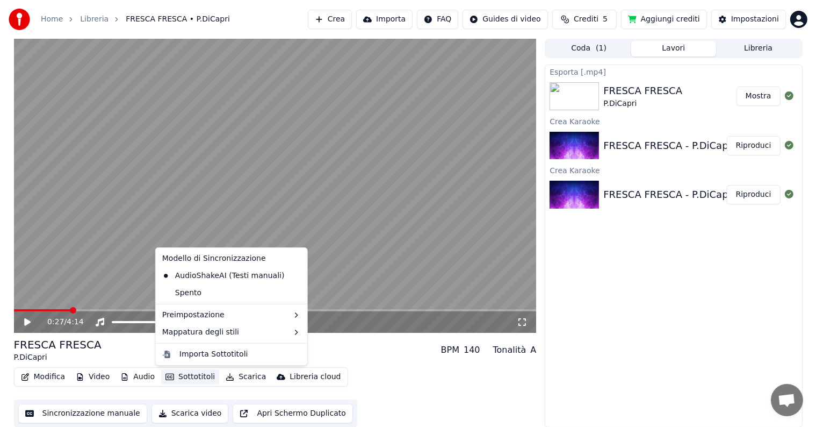
click at [182, 376] on button "Sottotitoli" at bounding box center [190, 376] width 58 height 15
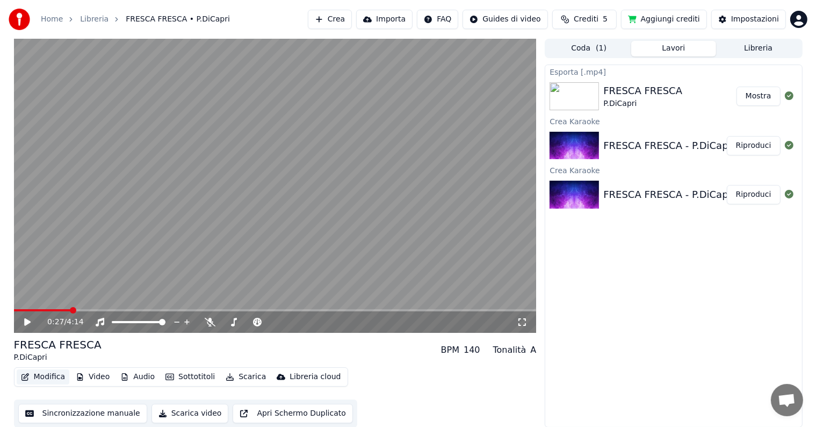
click at [45, 378] on button "Modifica" at bounding box center [43, 376] width 53 height 15
click at [49, 377] on button "Modifica" at bounding box center [43, 376] width 53 height 15
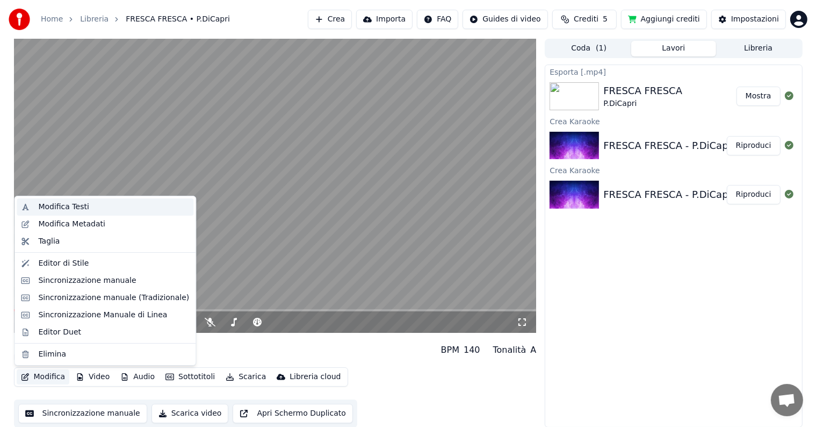
click at [52, 208] on div "Modifica Testi" at bounding box center [63, 206] width 51 height 11
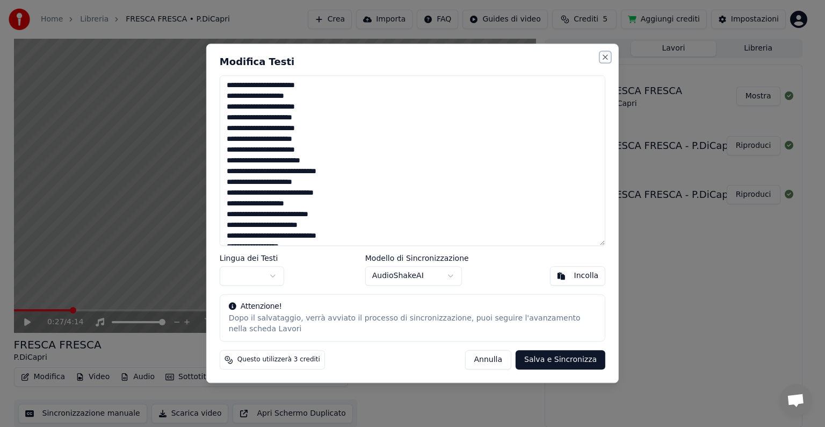
click at [604, 55] on button "Close" at bounding box center [605, 57] width 9 height 9
